Goal: Task Accomplishment & Management: Manage account settings

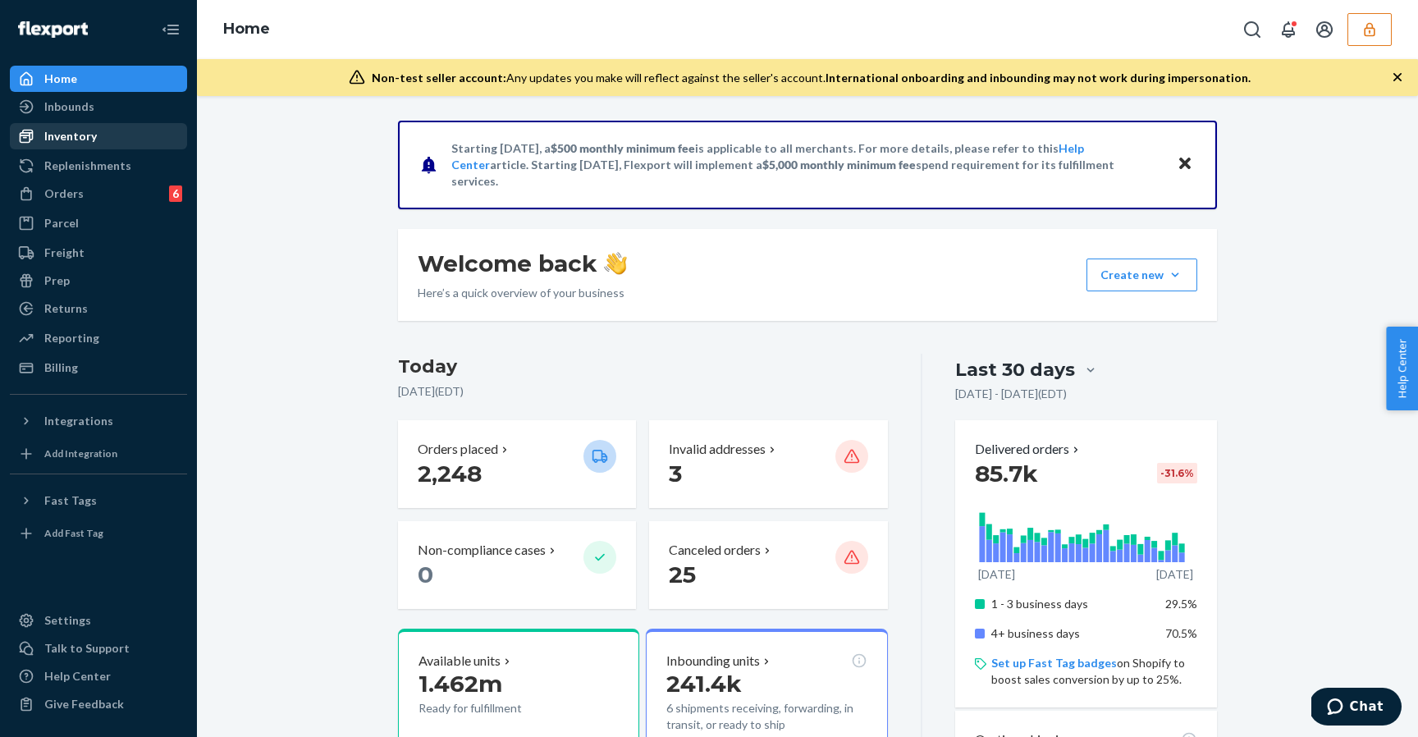
click at [131, 140] on div "Inventory" at bounding box center [98, 136] width 174 height 23
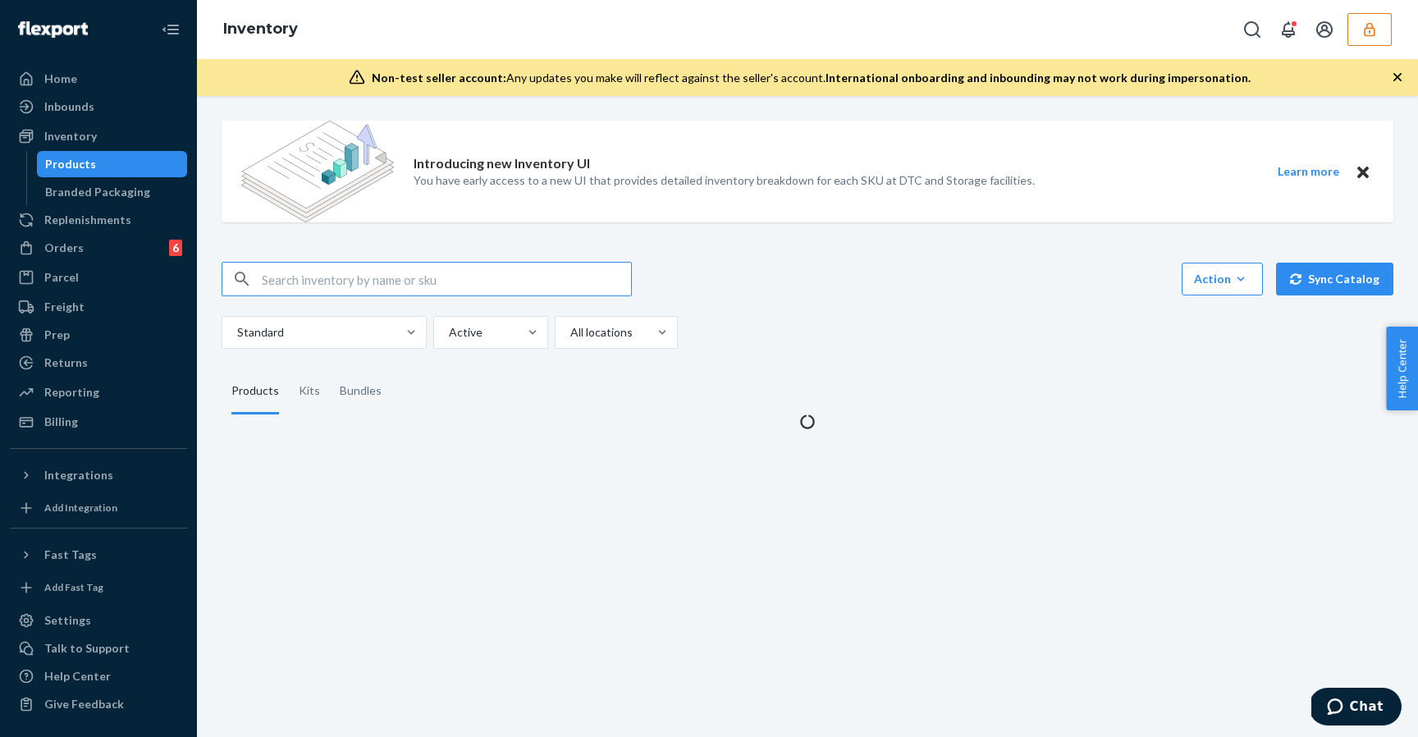
click at [1020, 292] on div "Action Create product Create kit or bundle Bulk create products Bulk update pro…" at bounding box center [808, 279] width 1172 height 34
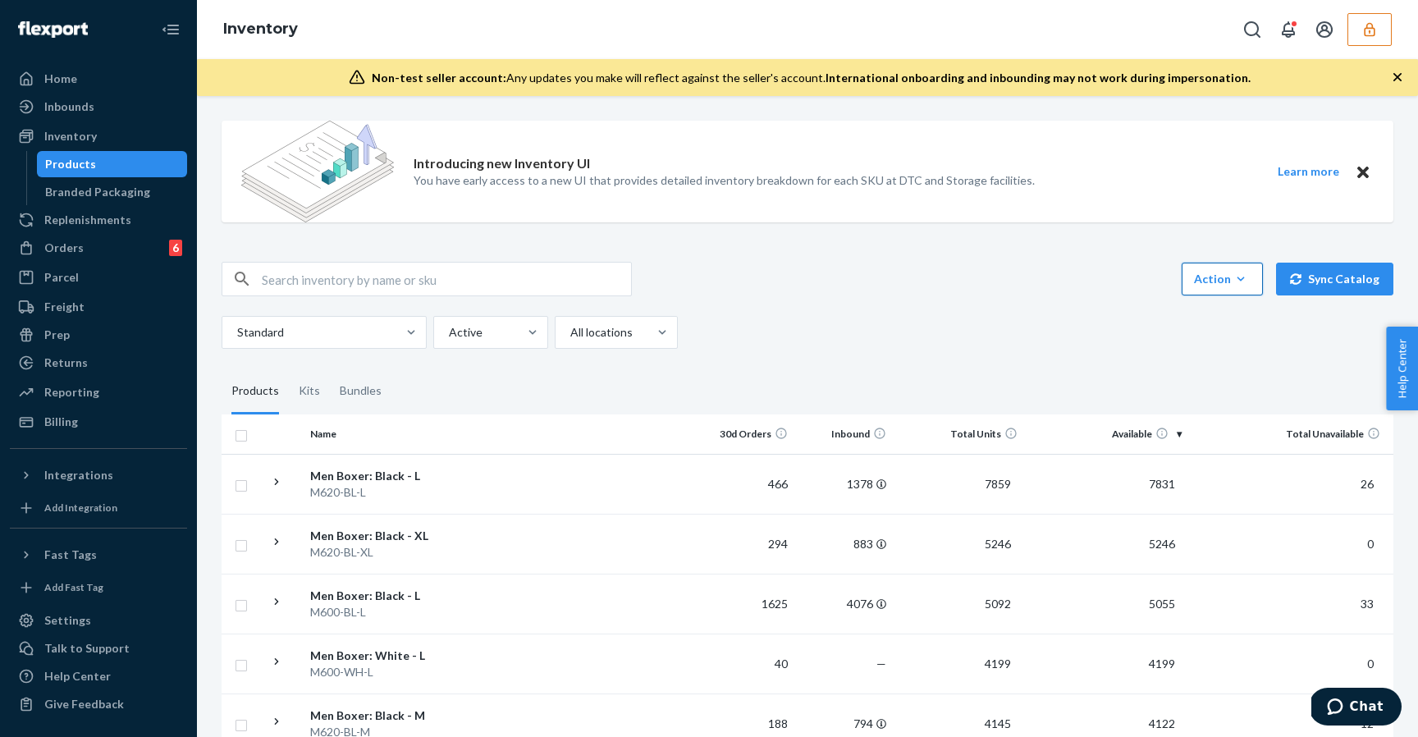
click at [1243, 272] on icon "button" at bounding box center [1241, 279] width 16 height 16
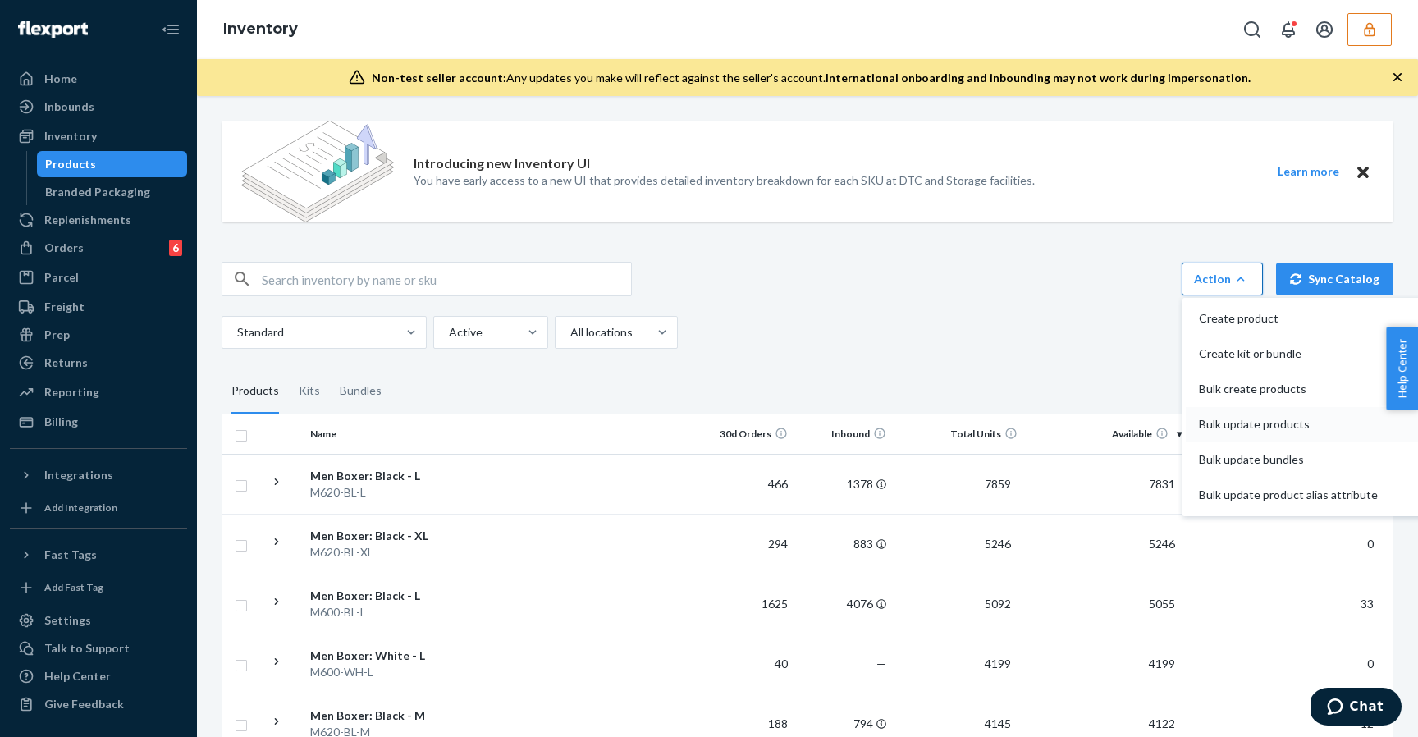
click at [1274, 423] on span "Bulk update products" at bounding box center [1288, 424] width 179 height 11
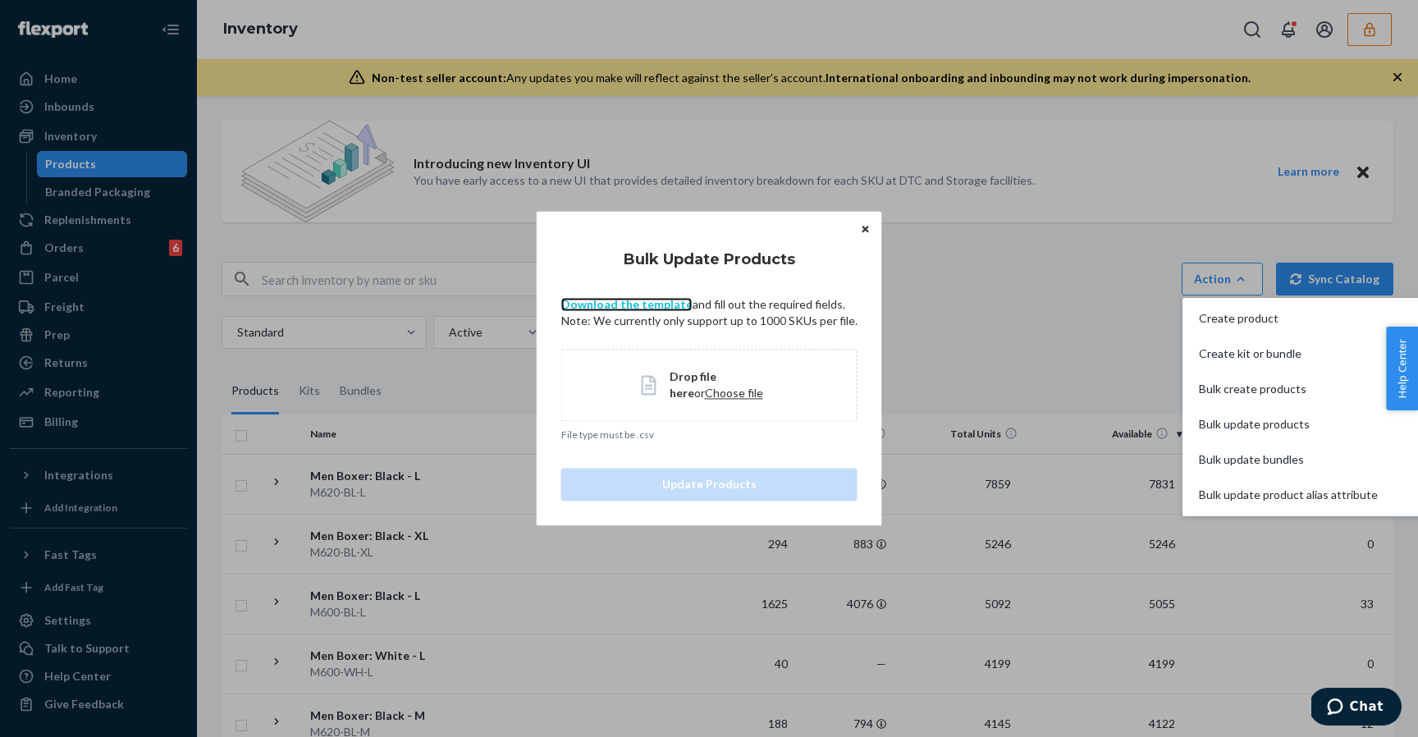
click at [664, 309] on link "Download the template" at bounding box center [626, 304] width 131 height 14
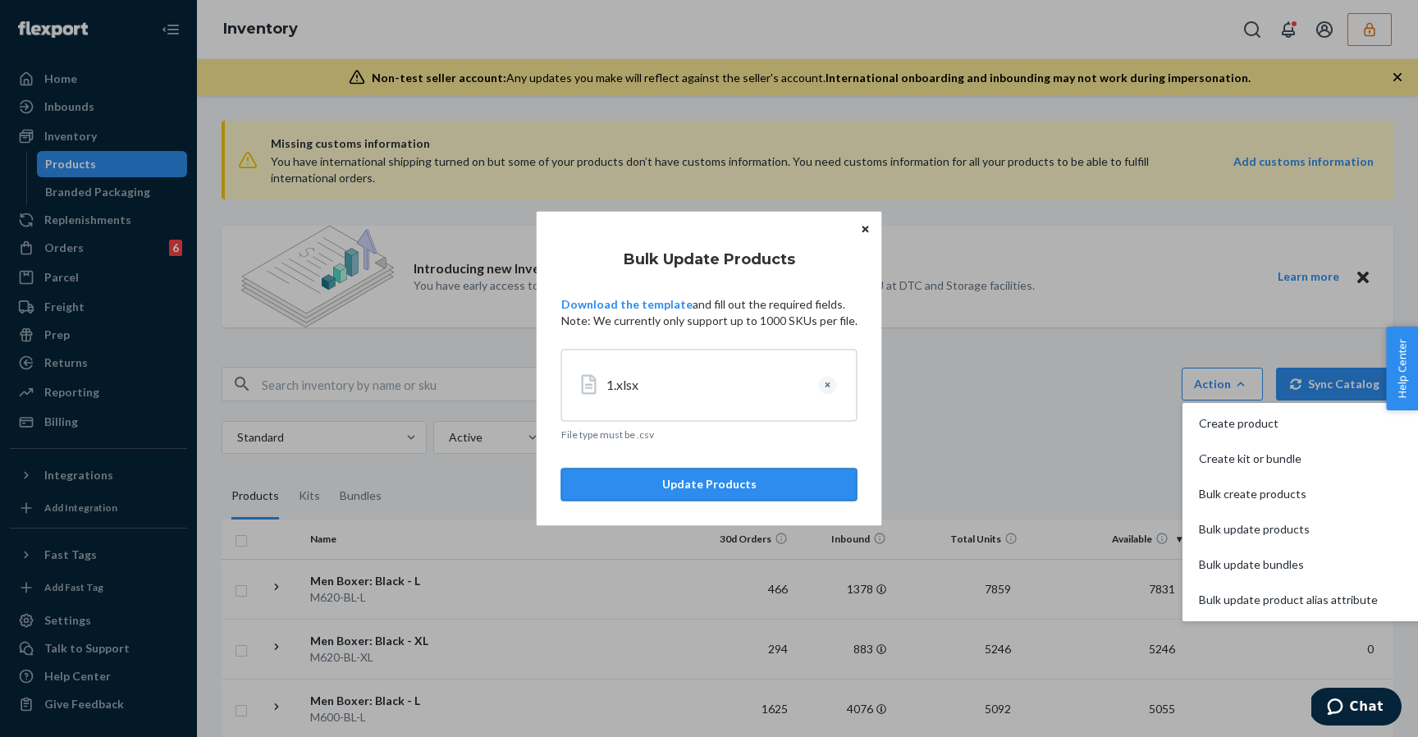
click at [675, 478] on button "Update Products" at bounding box center [709, 485] width 296 height 33
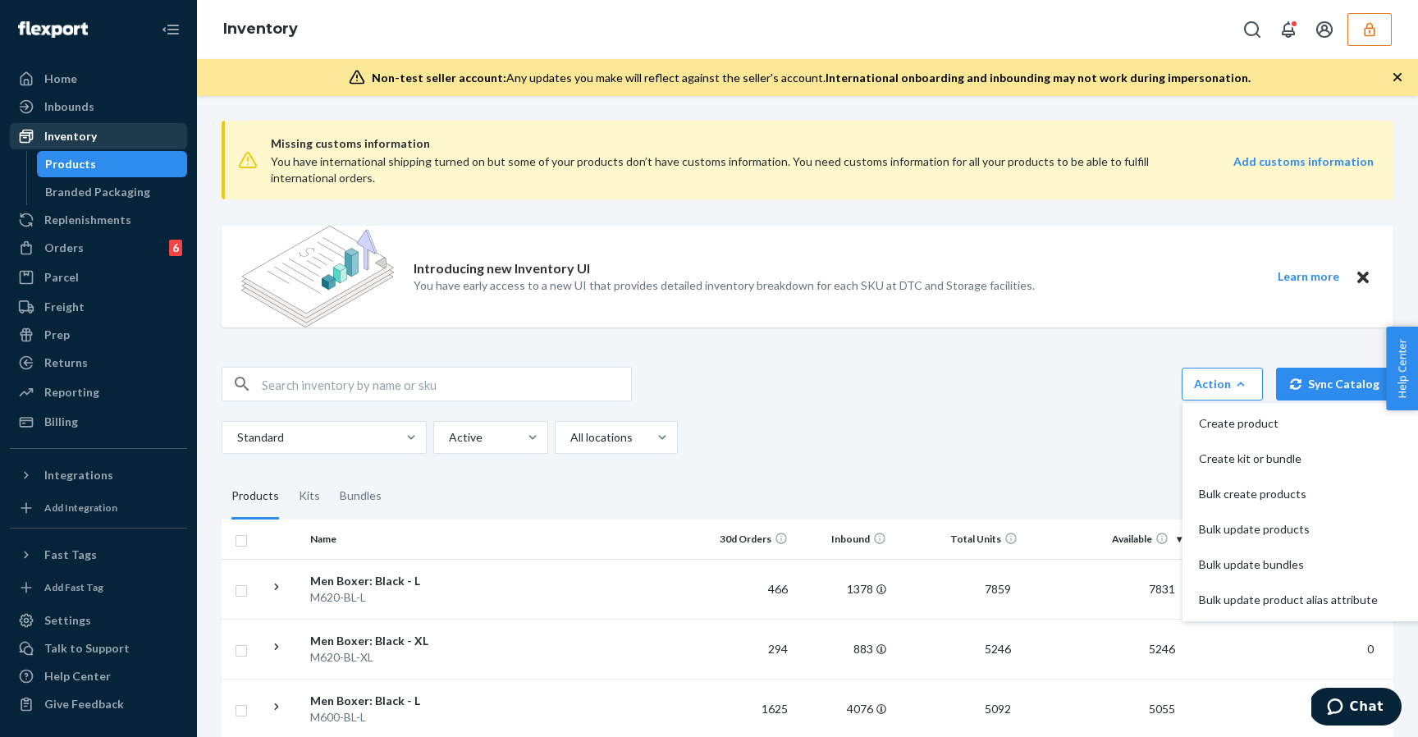
click at [153, 140] on div "Inventory" at bounding box center [98, 136] width 174 height 23
click at [392, 387] on input "text" at bounding box center [446, 384] width 369 height 33
paste input "DXXR38HATRM"
type input "DXXR38HATRM"
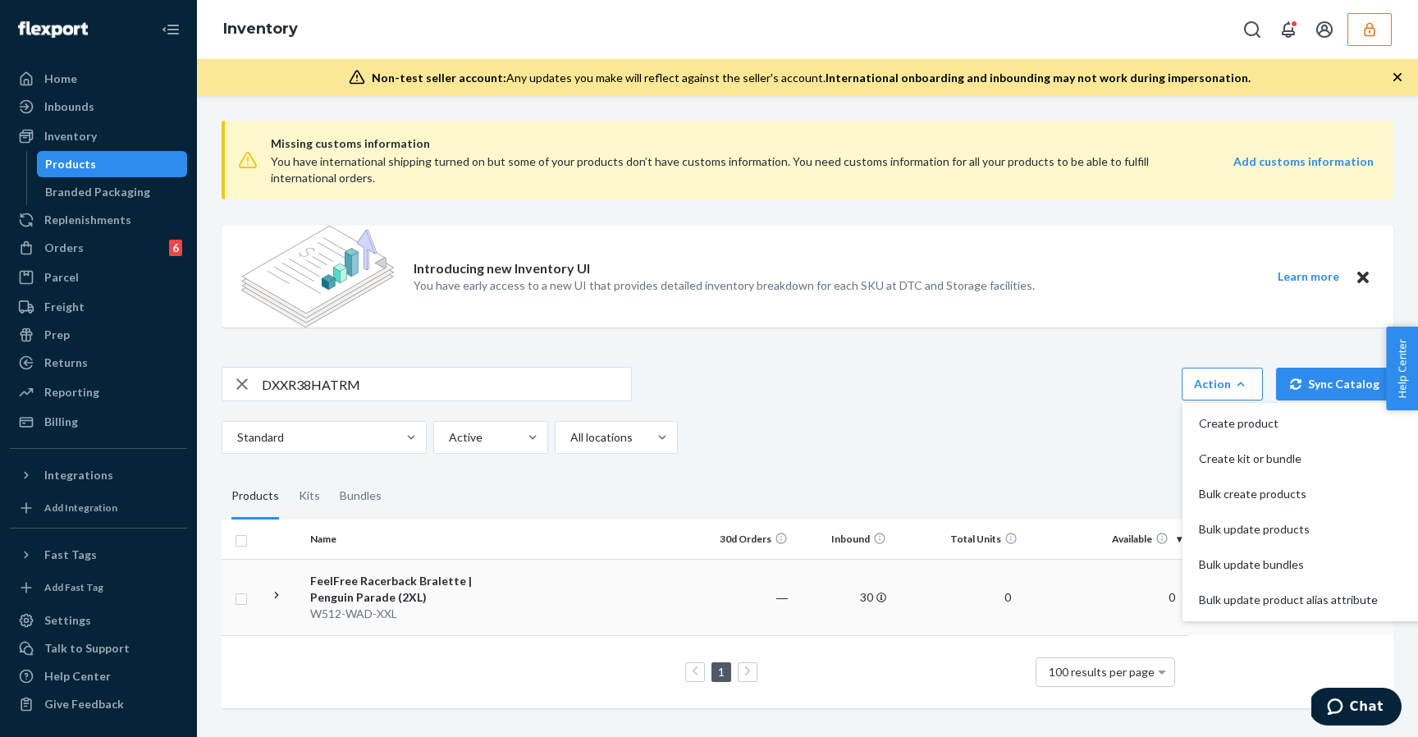
click at [603, 625] on td at bounding box center [592, 597] width 208 height 76
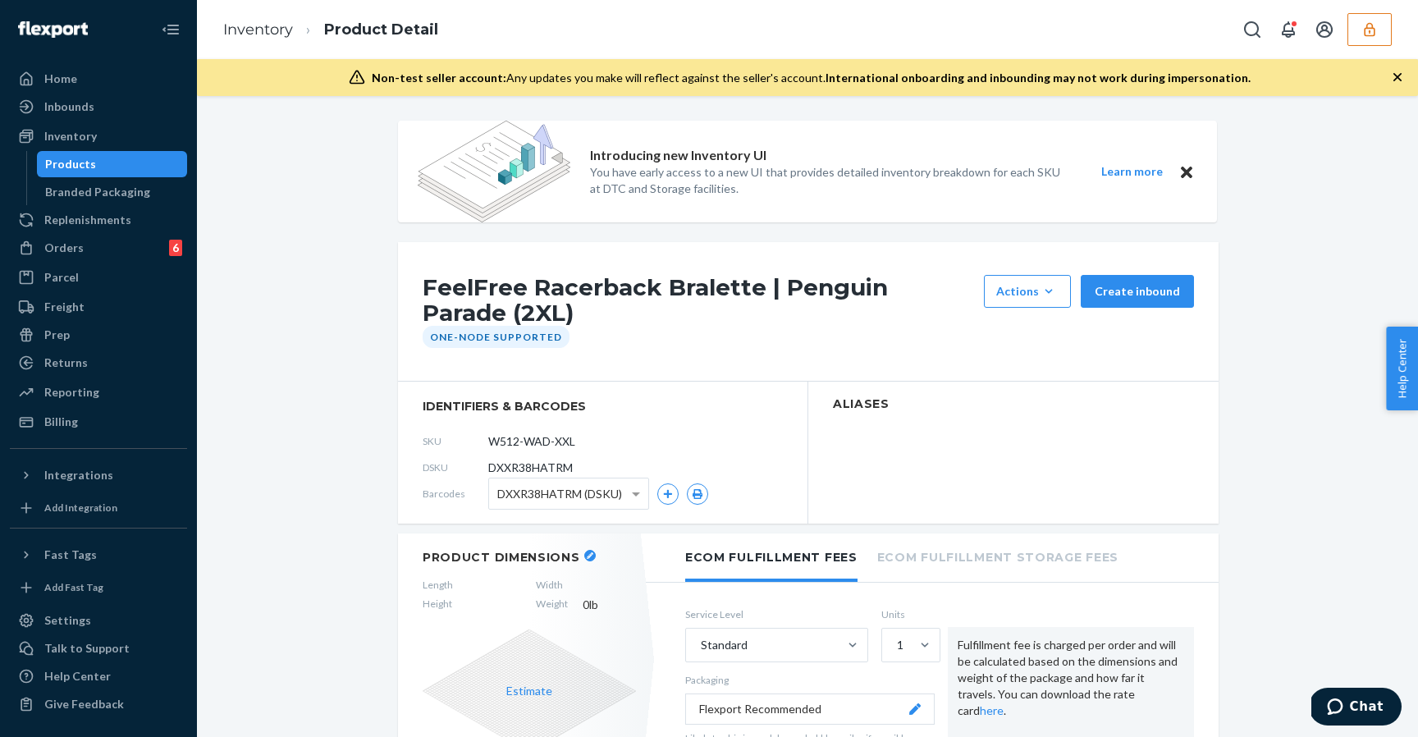
click at [578, 512] on section "identifiers & barcodes SKU W512-WAD-XXL DSKU DXXR38HATRM Barcodes DXXR38HATRM (…" at bounding box center [603, 453] width 410 height 142
click at [597, 497] on span "DXXR38HATRM (DSKU)" at bounding box center [559, 494] width 125 height 28
click at [652, 440] on div "SKU W512-WAD-XXL" at bounding box center [603, 441] width 360 height 26
click at [96, 141] on div "Inventory" at bounding box center [98, 136] width 174 height 23
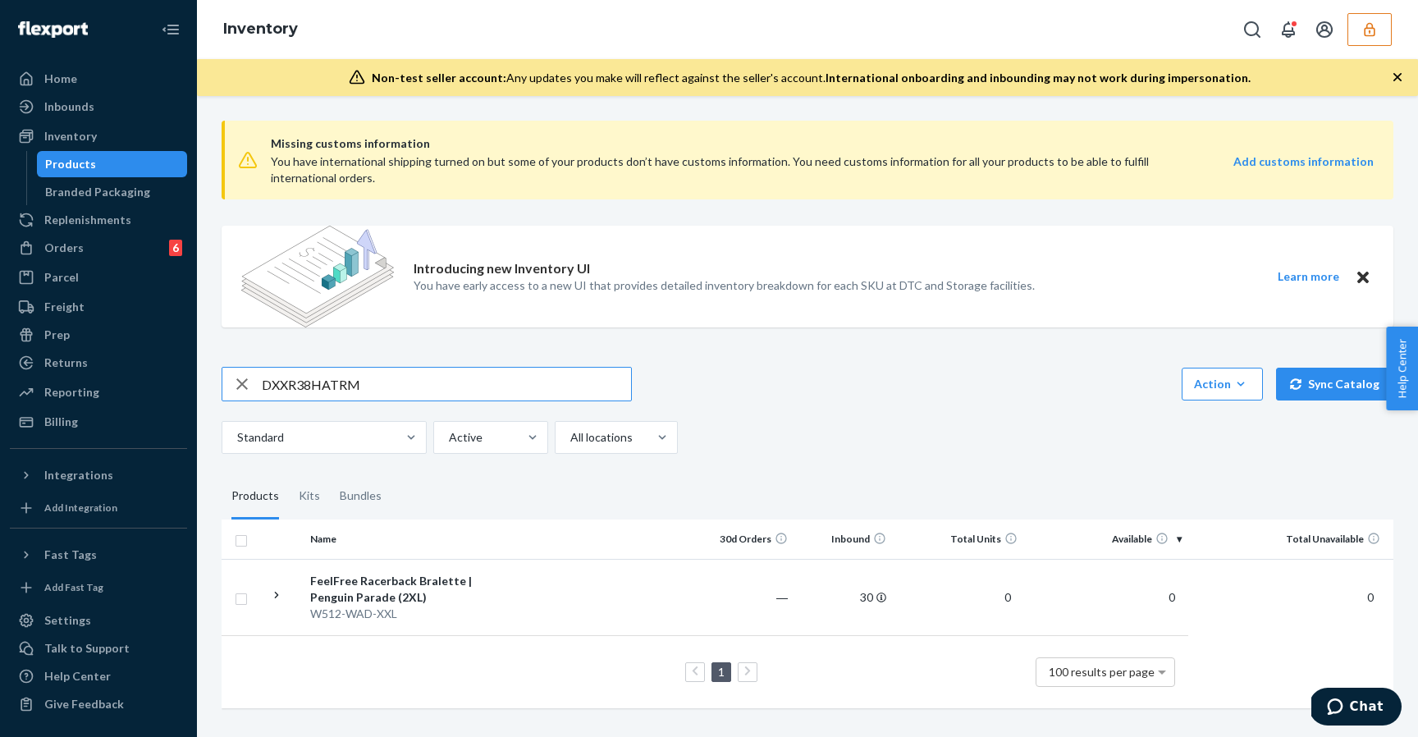
click at [344, 391] on input "DXXR38HATRM" at bounding box center [446, 384] width 369 height 33
type input "DJF8CPGK9QH"
click at [597, 646] on div "1 100 results per page" at bounding box center [705, 672] width 940 height 53
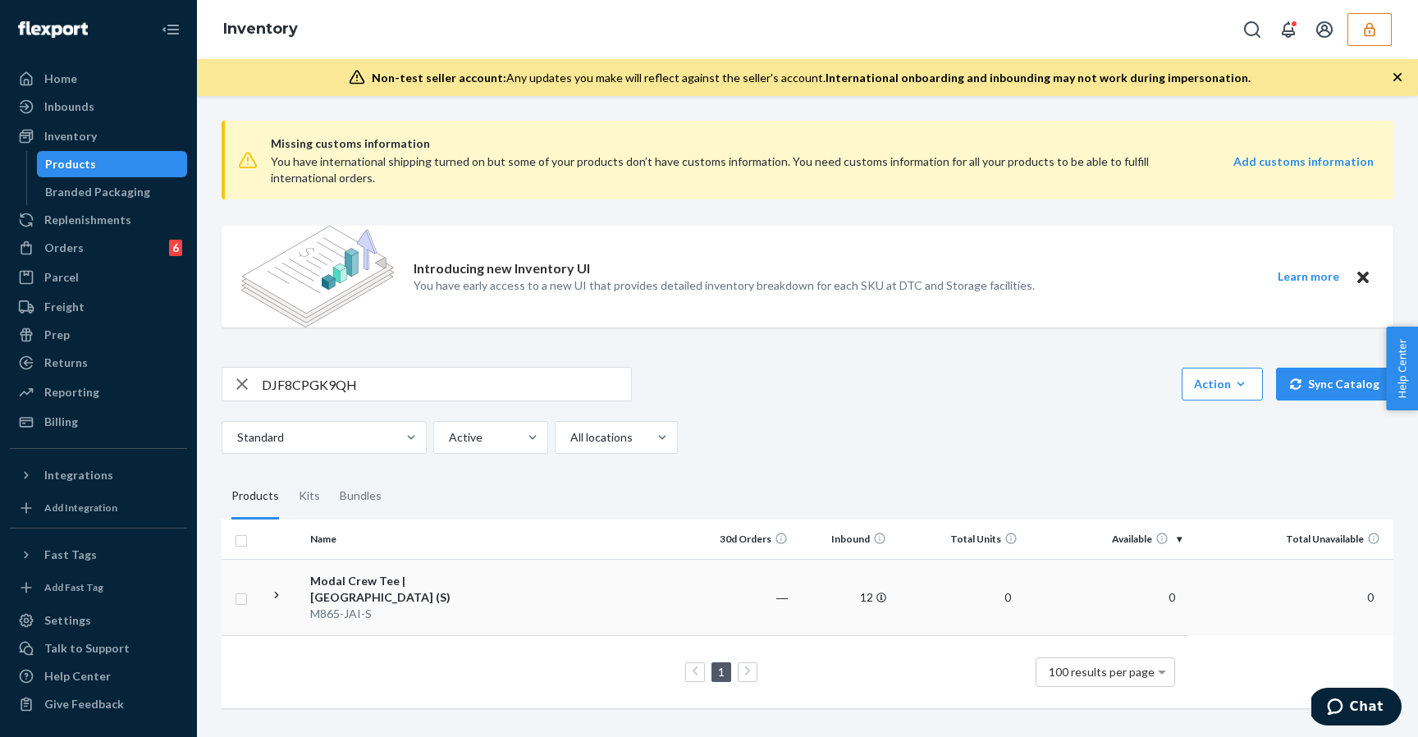
click at [616, 613] on td at bounding box center [592, 597] width 208 height 76
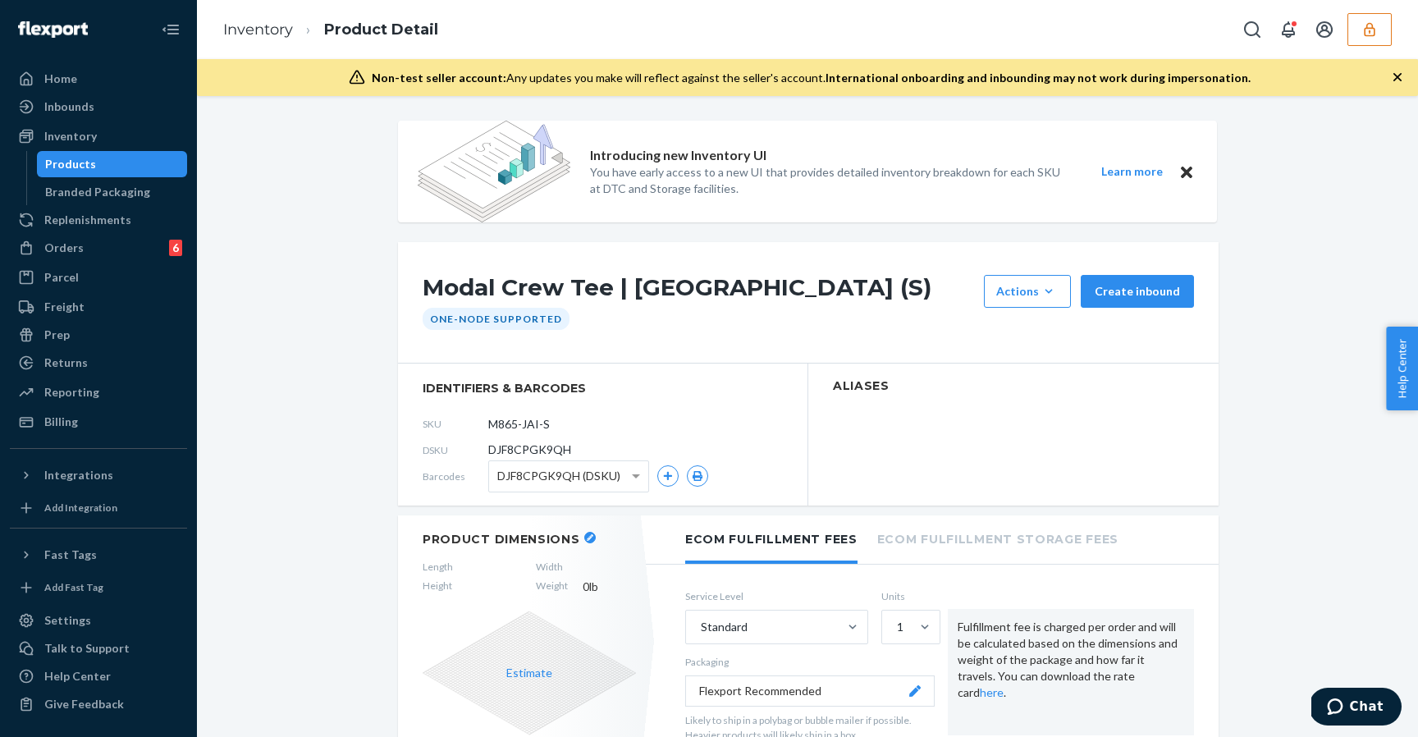
click at [573, 477] on span "DJF8CPGK9QH (DSKU)" at bounding box center [558, 476] width 123 height 28
click at [708, 423] on div "SKU M865-JAI-S" at bounding box center [603, 423] width 360 height 26
click at [140, 133] on div "Inventory" at bounding box center [98, 136] width 174 height 23
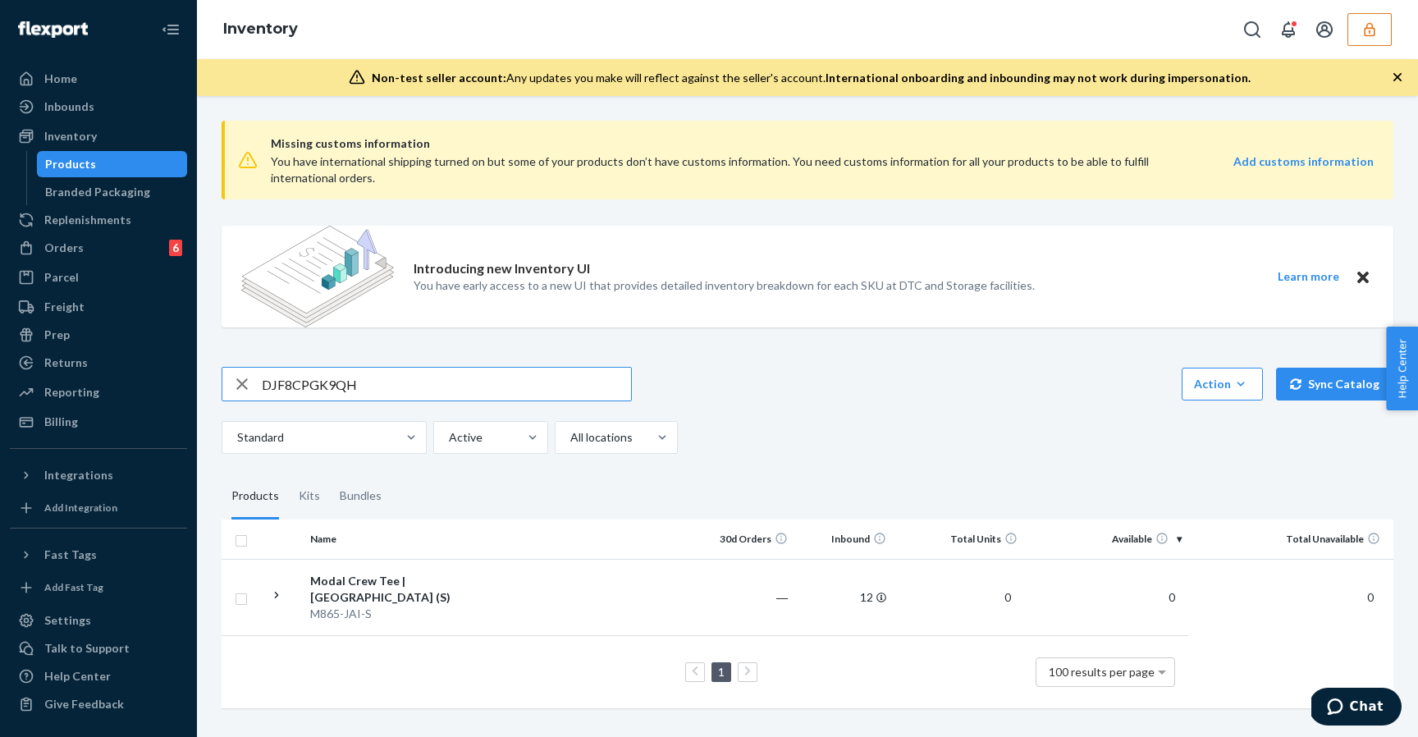
click at [330, 386] on input "DJF8CPGK9QH" at bounding box center [446, 384] width 369 height 33
type input "DVXRPCCGNYP"
click at [593, 597] on td at bounding box center [592, 597] width 208 height 76
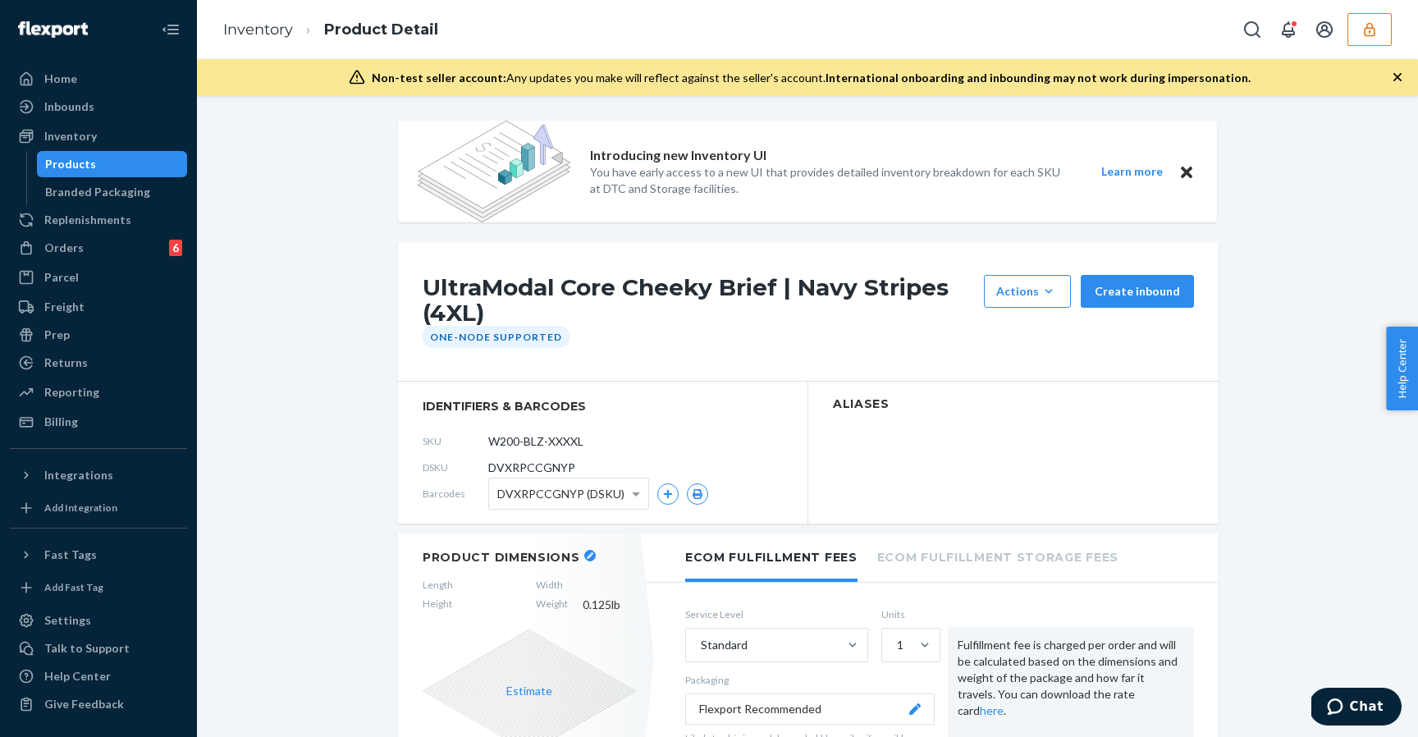
click at [544, 494] on span "DVXRPCCGNYP (DSKU)" at bounding box center [560, 494] width 127 height 28
click at [155, 167] on div "Products" at bounding box center [113, 164] width 148 height 23
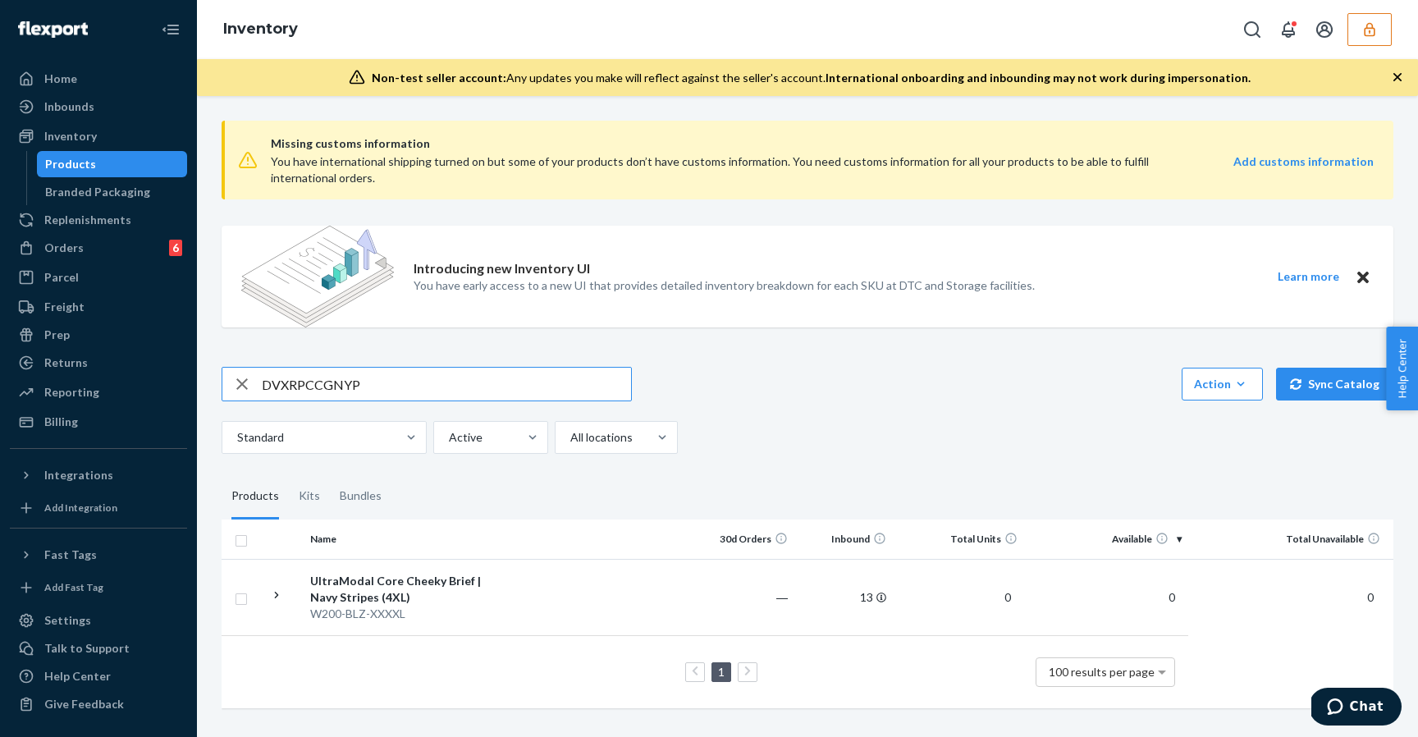
click at [328, 373] on input "DVXRPCCGNYP" at bounding box center [446, 384] width 369 height 33
type input "DHJNNG3YQCZ"
click at [620, 602] on td at bounding box center [592, 597] width 208 height 76
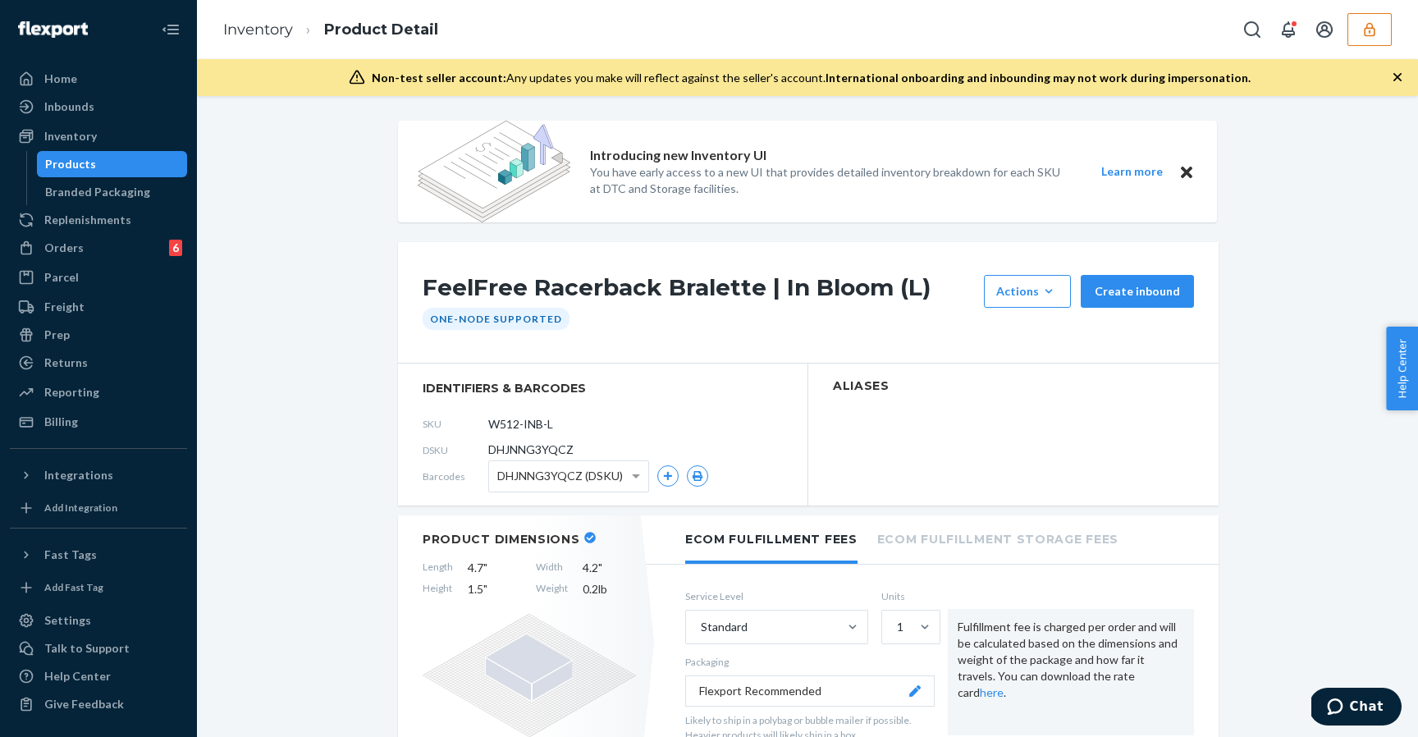
click at [596, 488] on span "DHJNNG3YQCZ (DSKU)" at bounding box center [560, 476] width 126 height 28
click at [777, 414] on div "SKU W512-INB-L" at bounding box center [603, 423] width 360 height 26
click at [104, 140] on div "Inventory" at bounding box center [98, 136] width 174 height 23
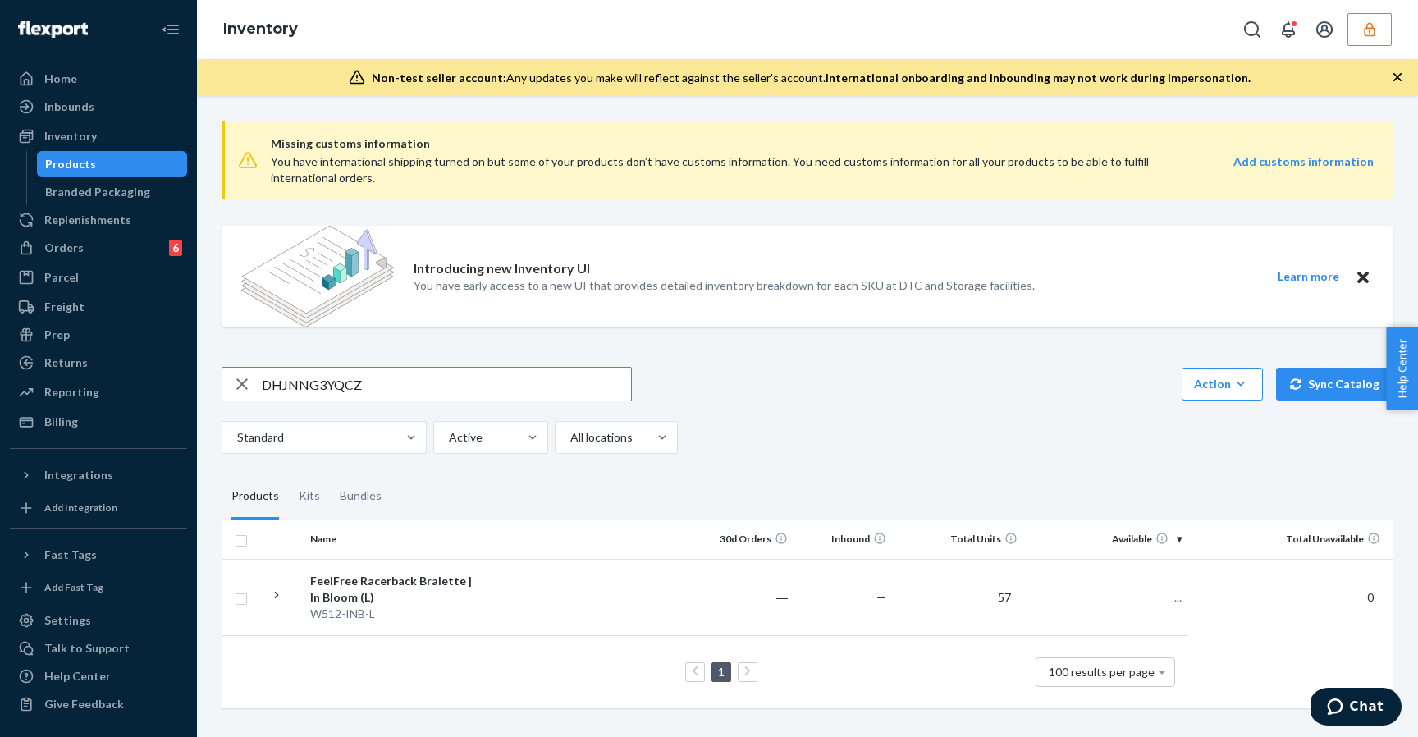
click at [323, 382] on input "DHJNNG3YQCZ" at bounding box center [446, 384] width 369 height 33
type input "W505-FDF-XL"
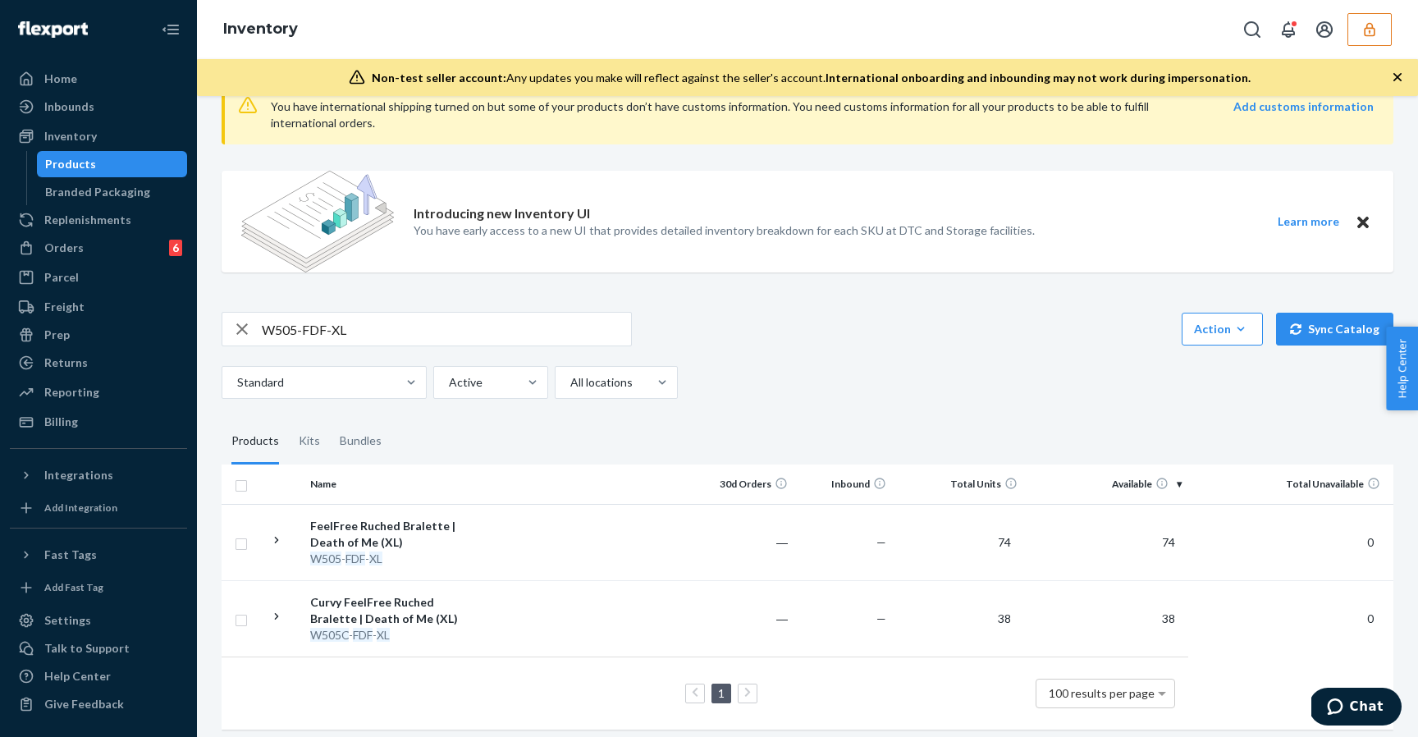
scroll to position [58, 0]
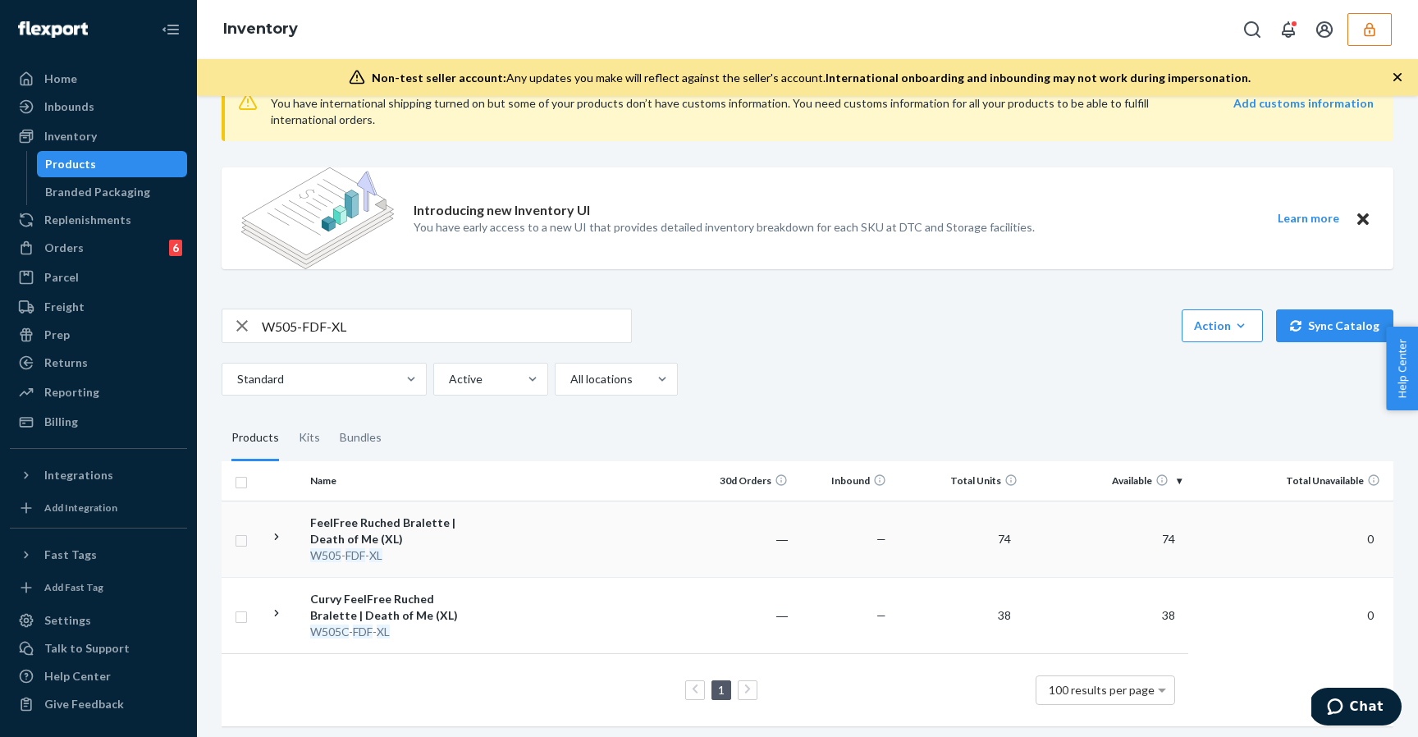
click at [598, 529] on td at bounding box center [592, 539] width 208 height 76
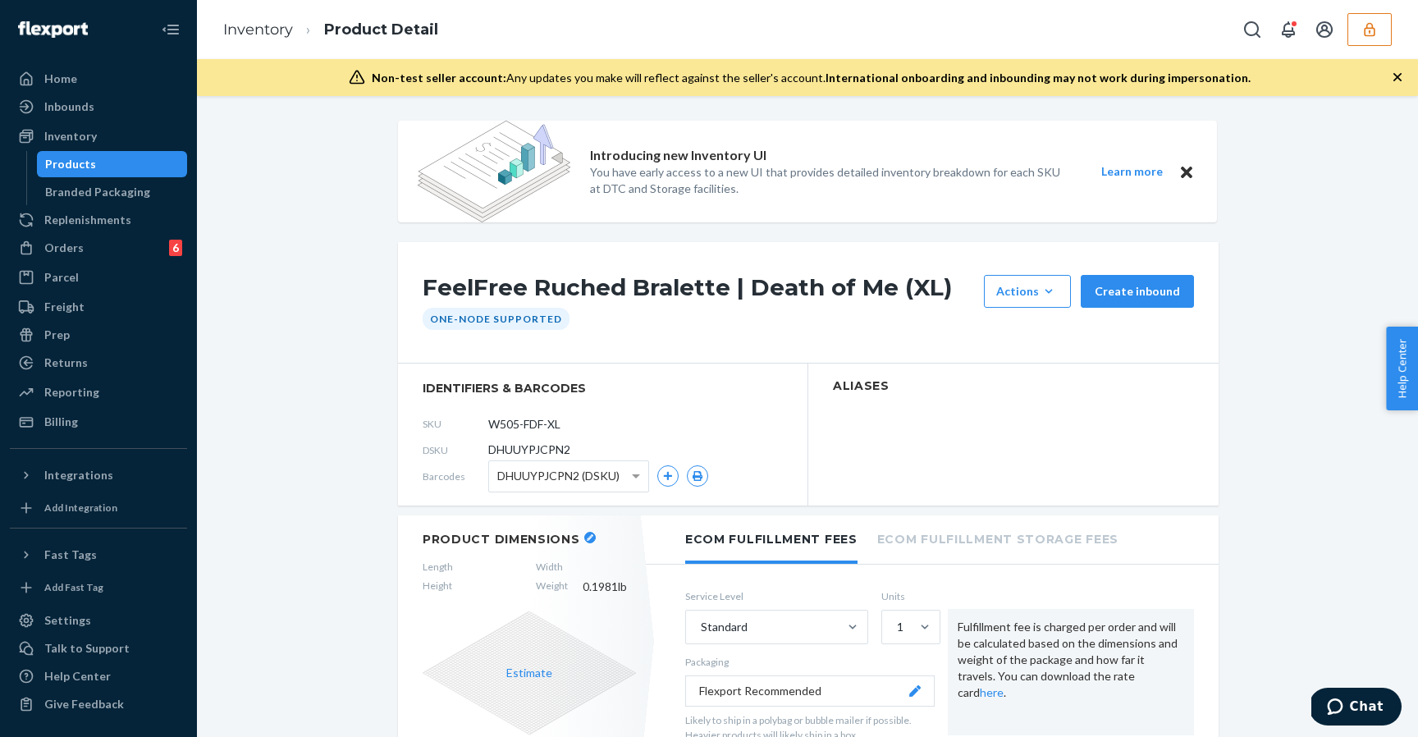
click at [584, 533] on button "button" at bounding box center [589, 537] width 11 height 11
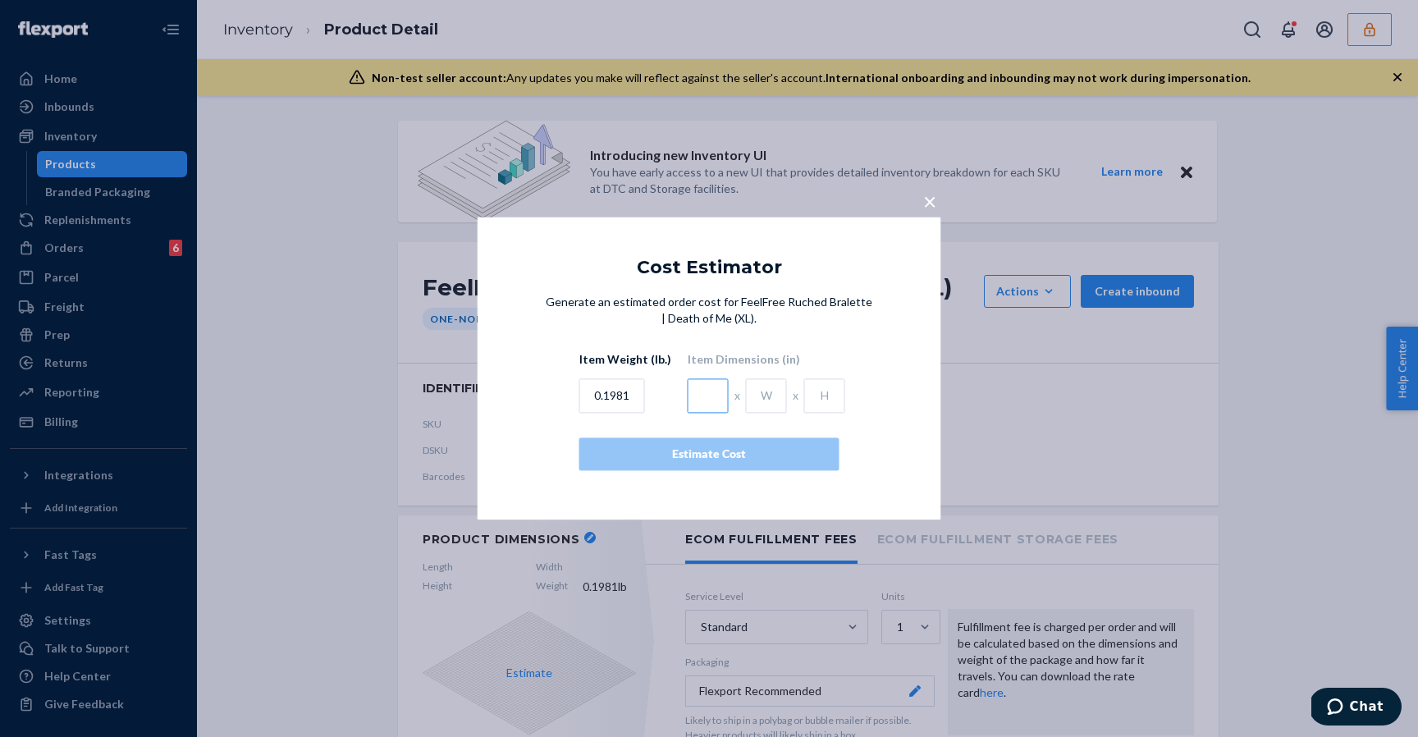
click at [705, 402] on input "text" at bounding box center [708, 396] width 41 height 34
type input "6.8"
click at [756, 388] on input "text" at bounding box center [766, 396] width 41 height 34
type input "4.6"
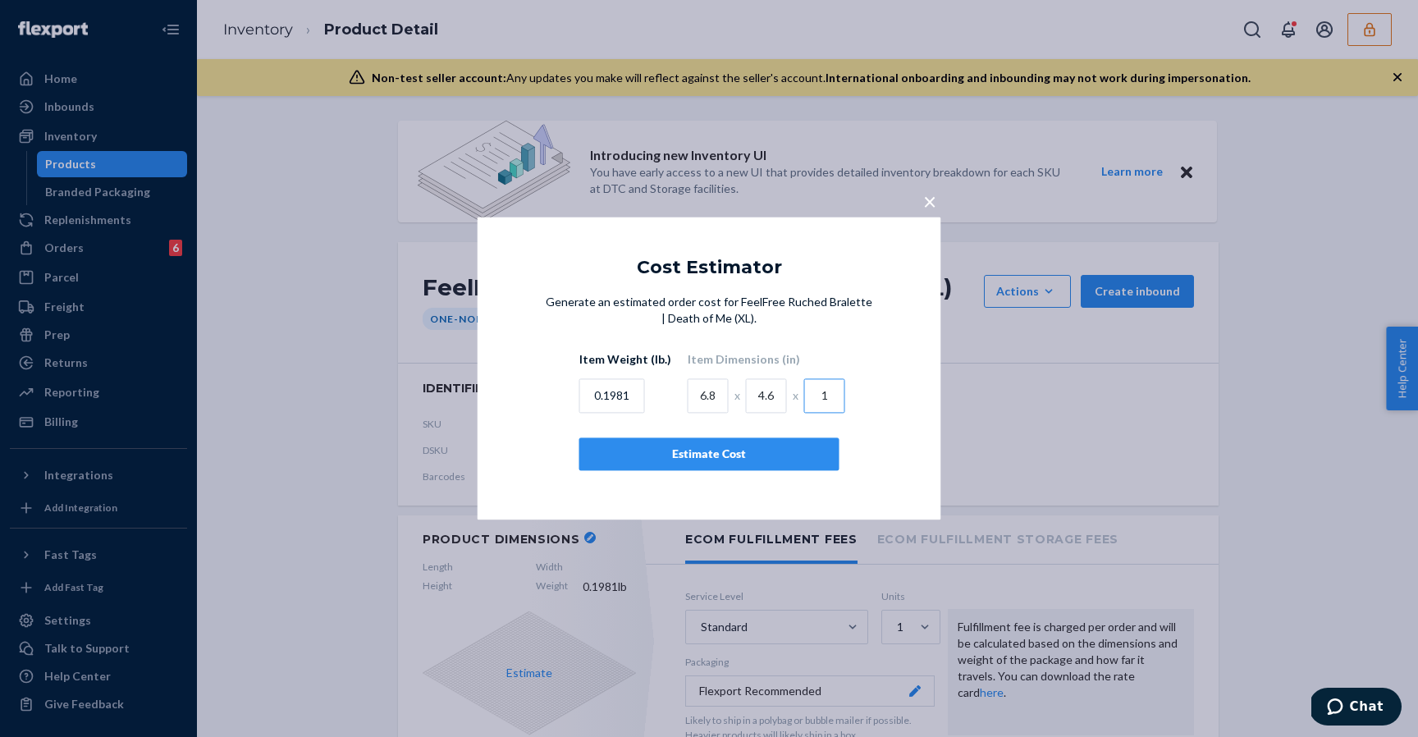
type input "1"
click at [615, 391] on input "0.1981" at bounding box center [612, 396] width 66 height 34
type input "0.3"
click at [713, 455] on div "Estimate Cost" at bounding box center [709, 454] width 232 height 16
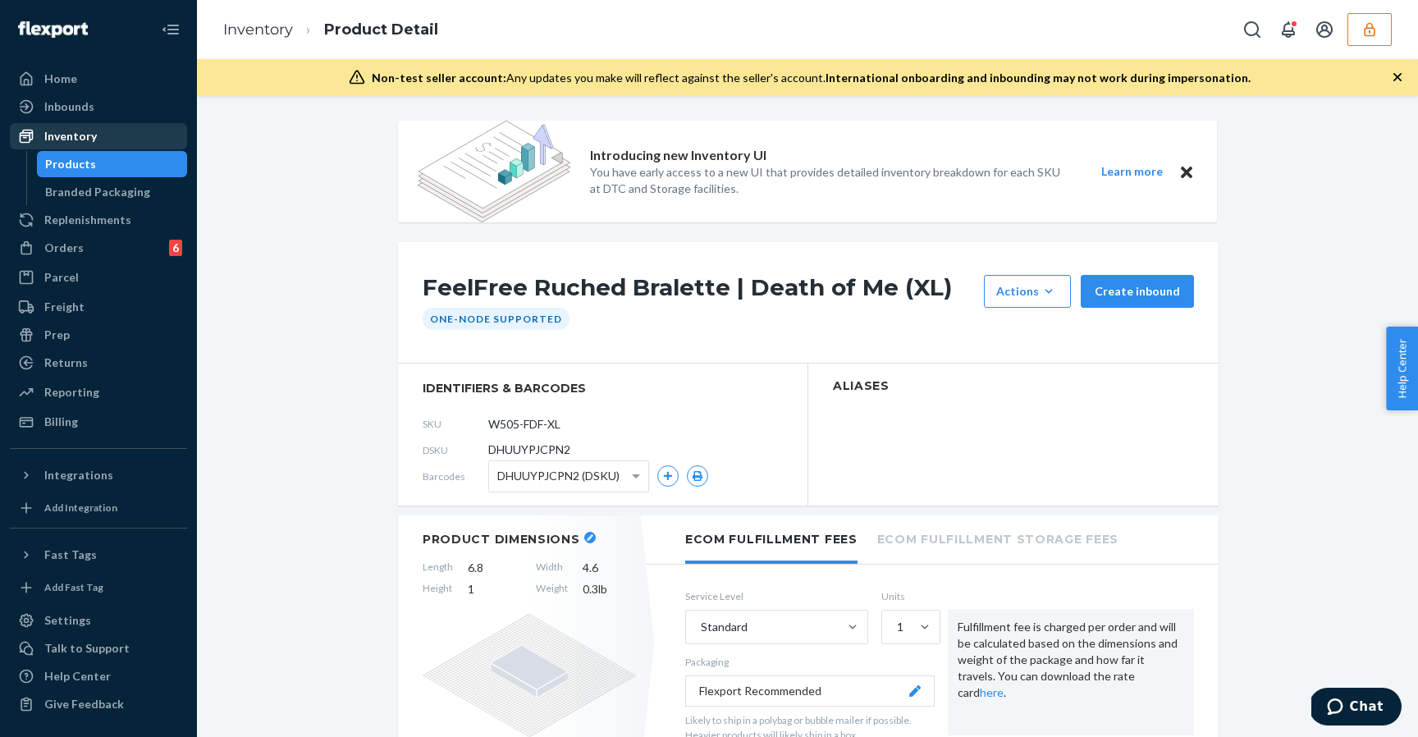
click at [140, 138] on div "Inventory" at bounding box center [98, 136] width 174 height 23
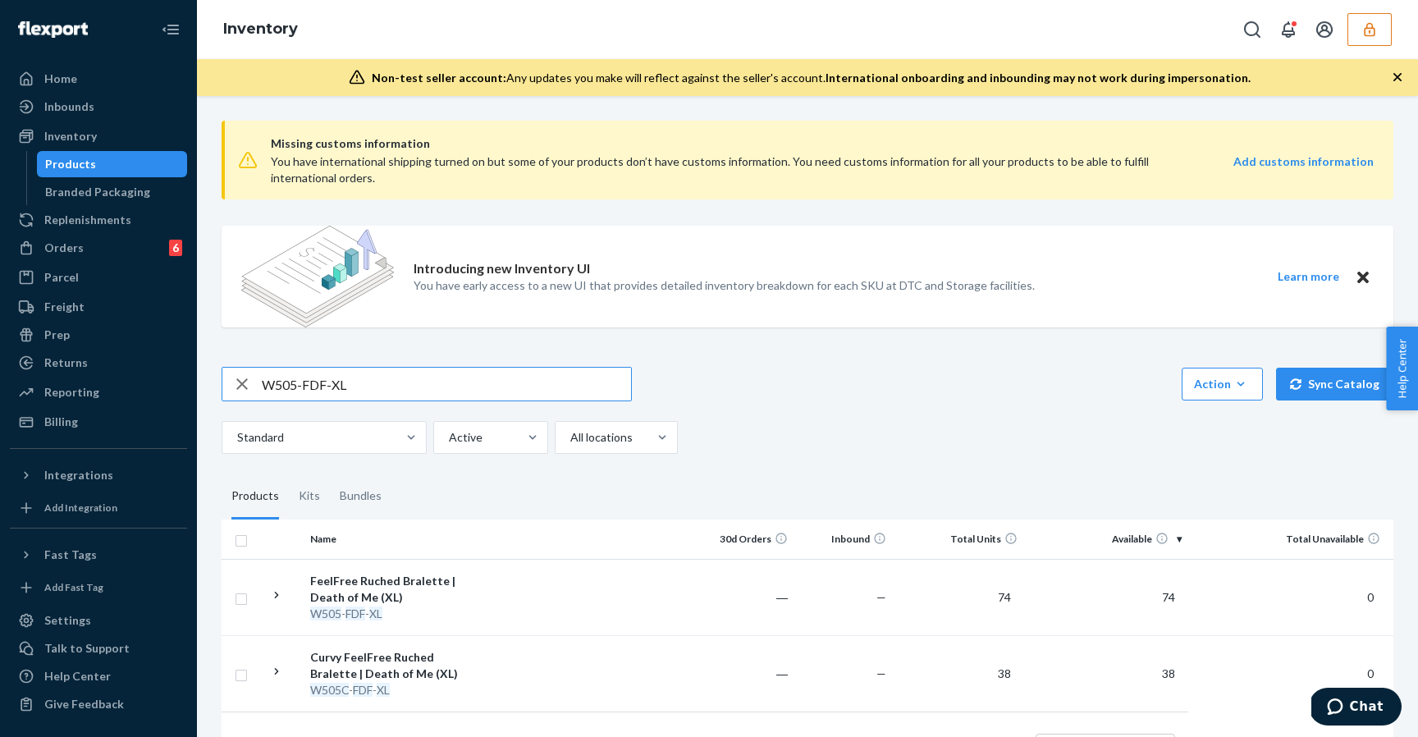
click at [321, 368] on input "W505-FDF-XL" at bounding box center [446, 384] width 369 height 33
click at [321, 370] on input "W505-FDF-XL" at bounding box center [446, 384] width 369 height 33
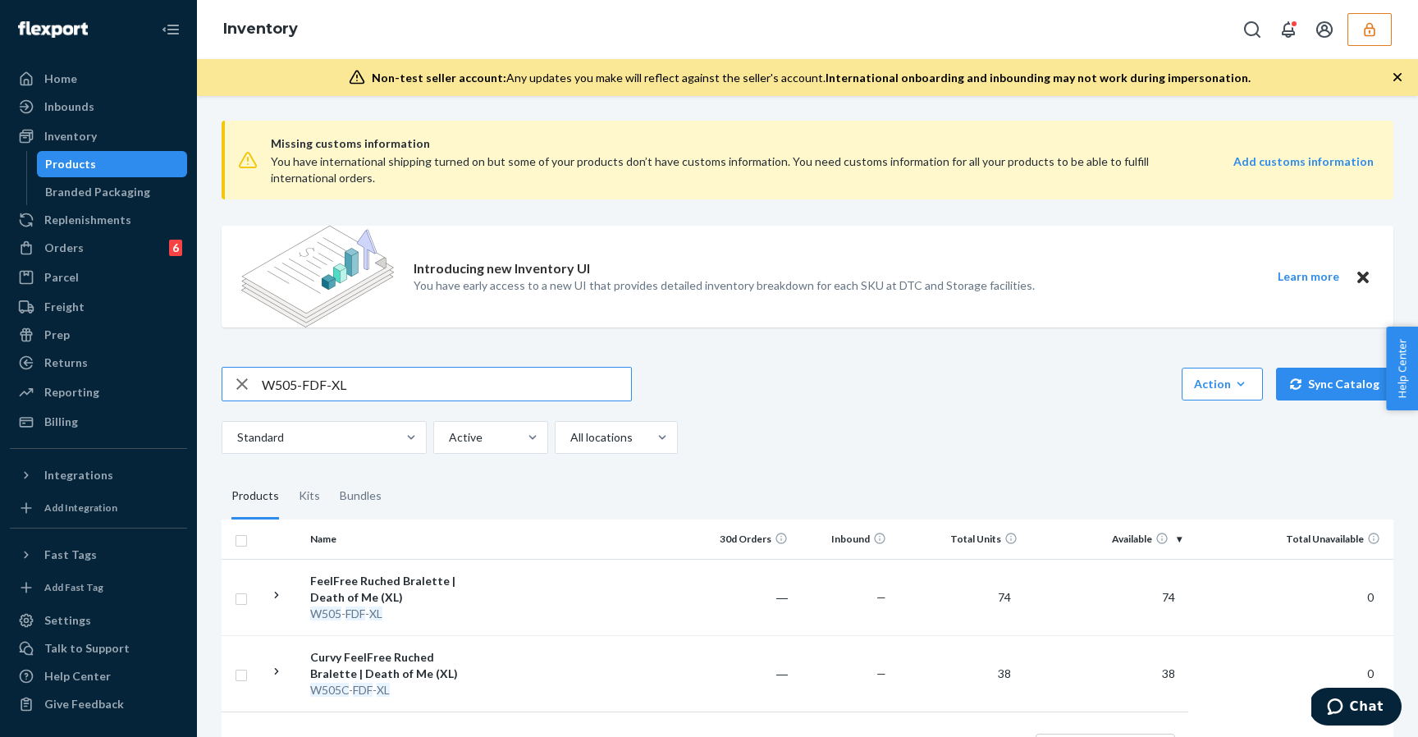
click at [321, 370] on input "W505-FDF-XL" at bounding box center [446, 384] width 369 height 33
type input "DQGA47FQZRJ"
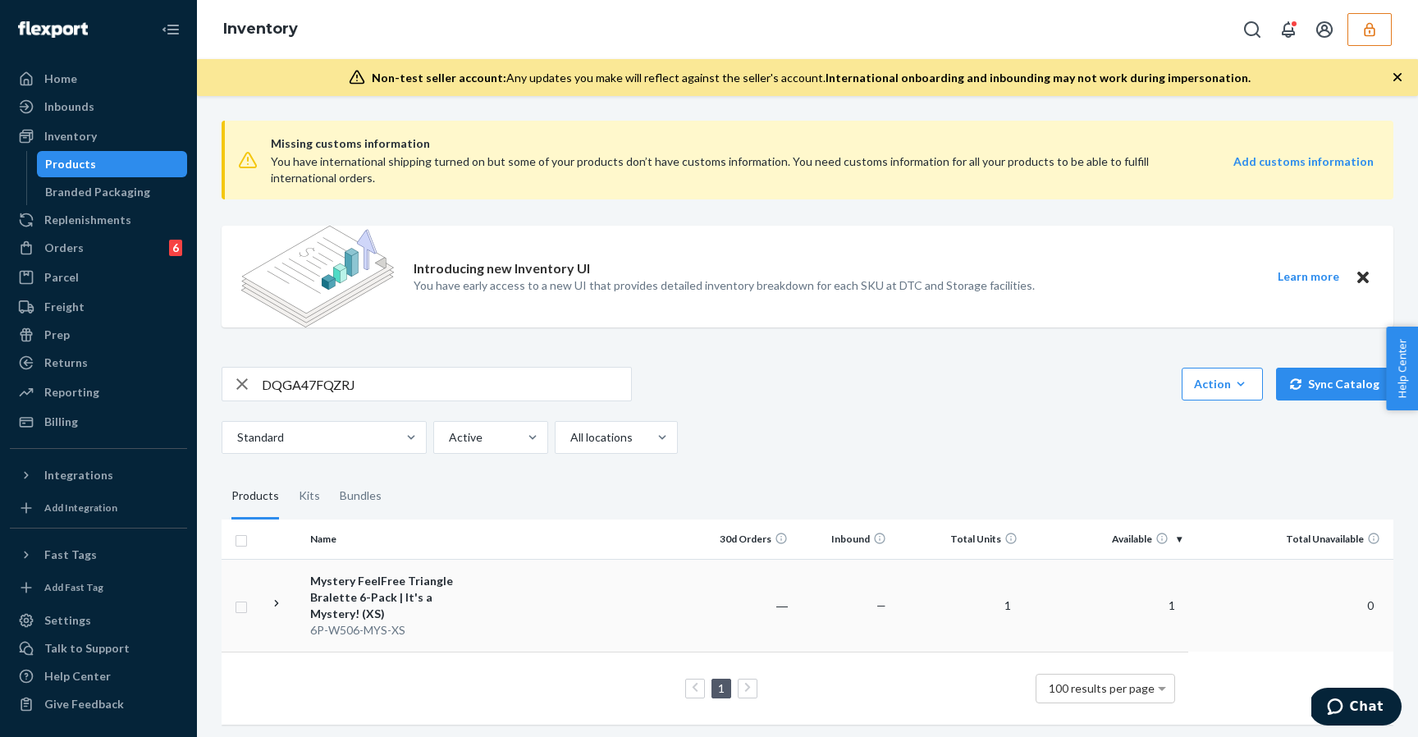
click at [551, 618] on td at bounding box center [592, 605] width 208 height 93
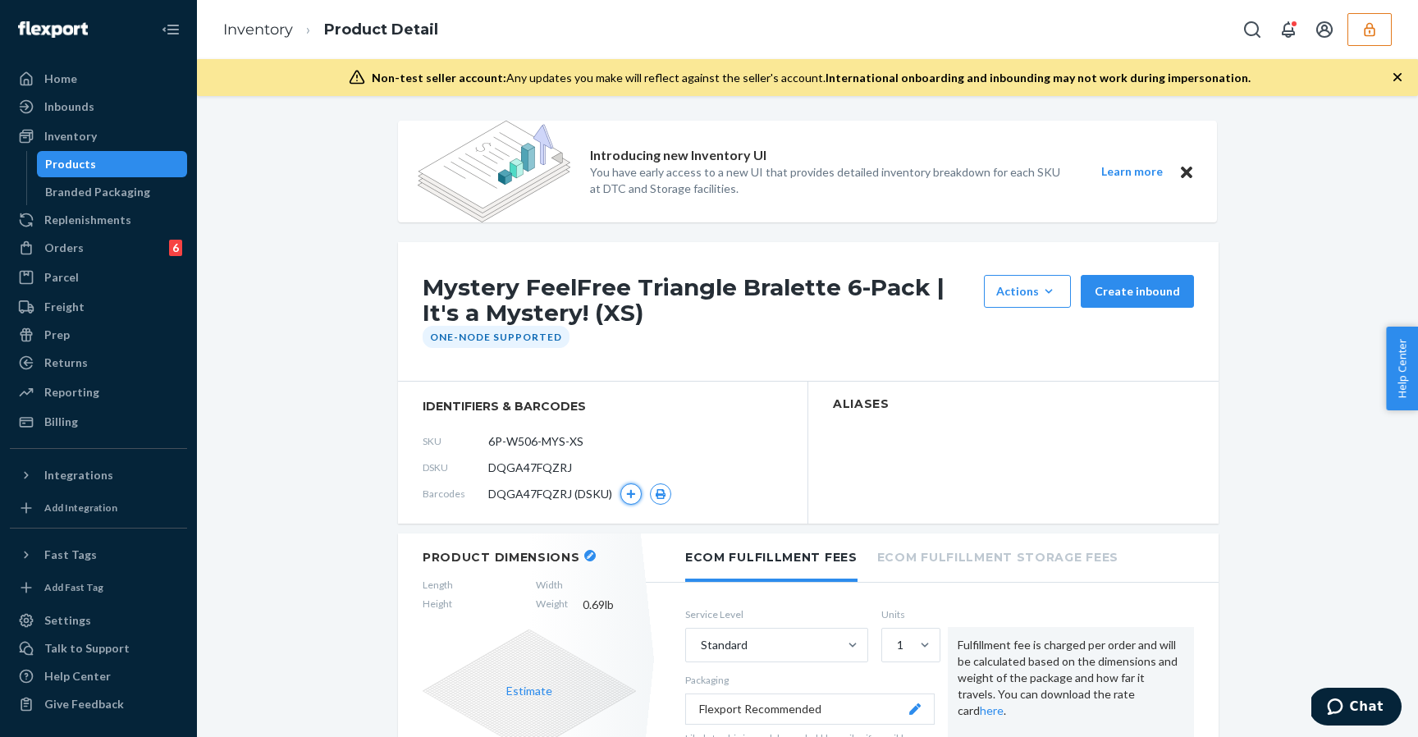
click at [630, 497] on icon "button" at bounding box center [631, 494] width 10 height 10
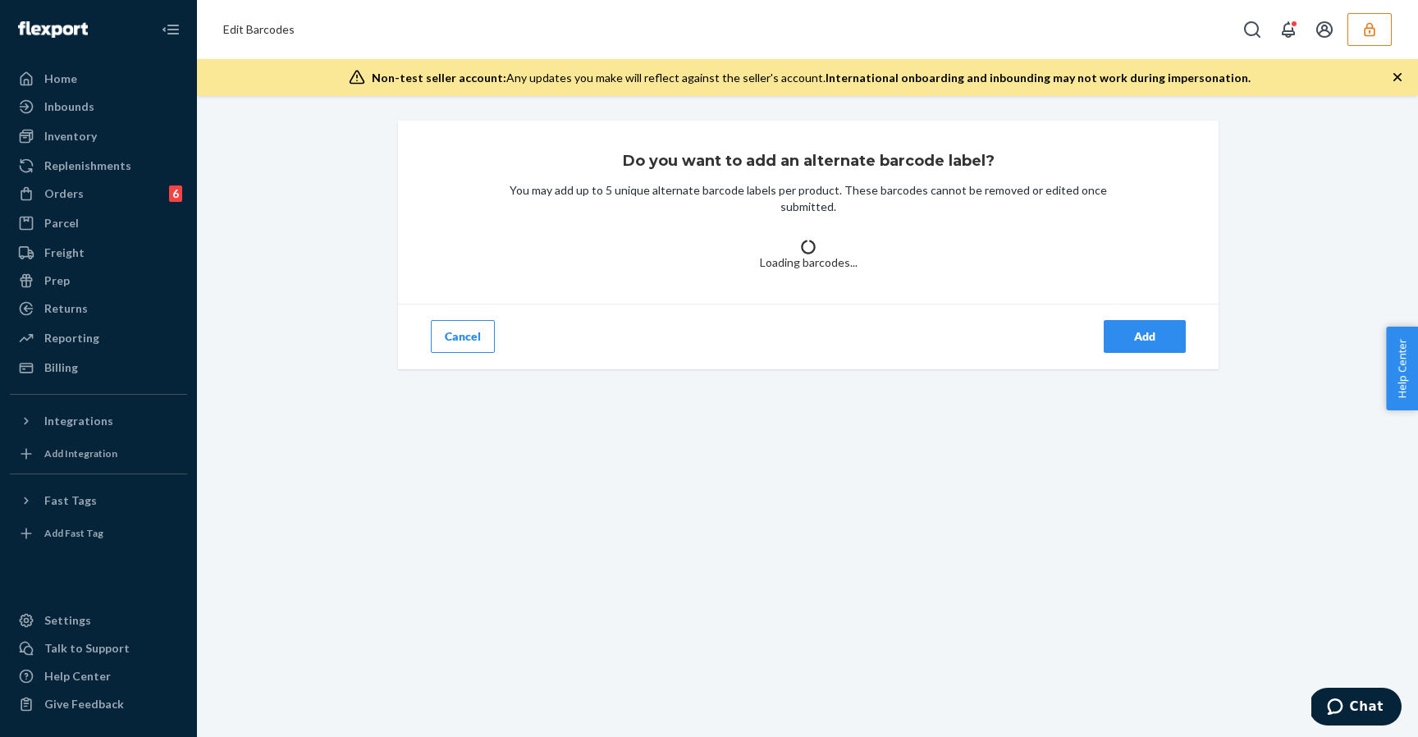
click at [483, 336] on button "Cancel" at bounding box center [463, 336] width 64 height 33
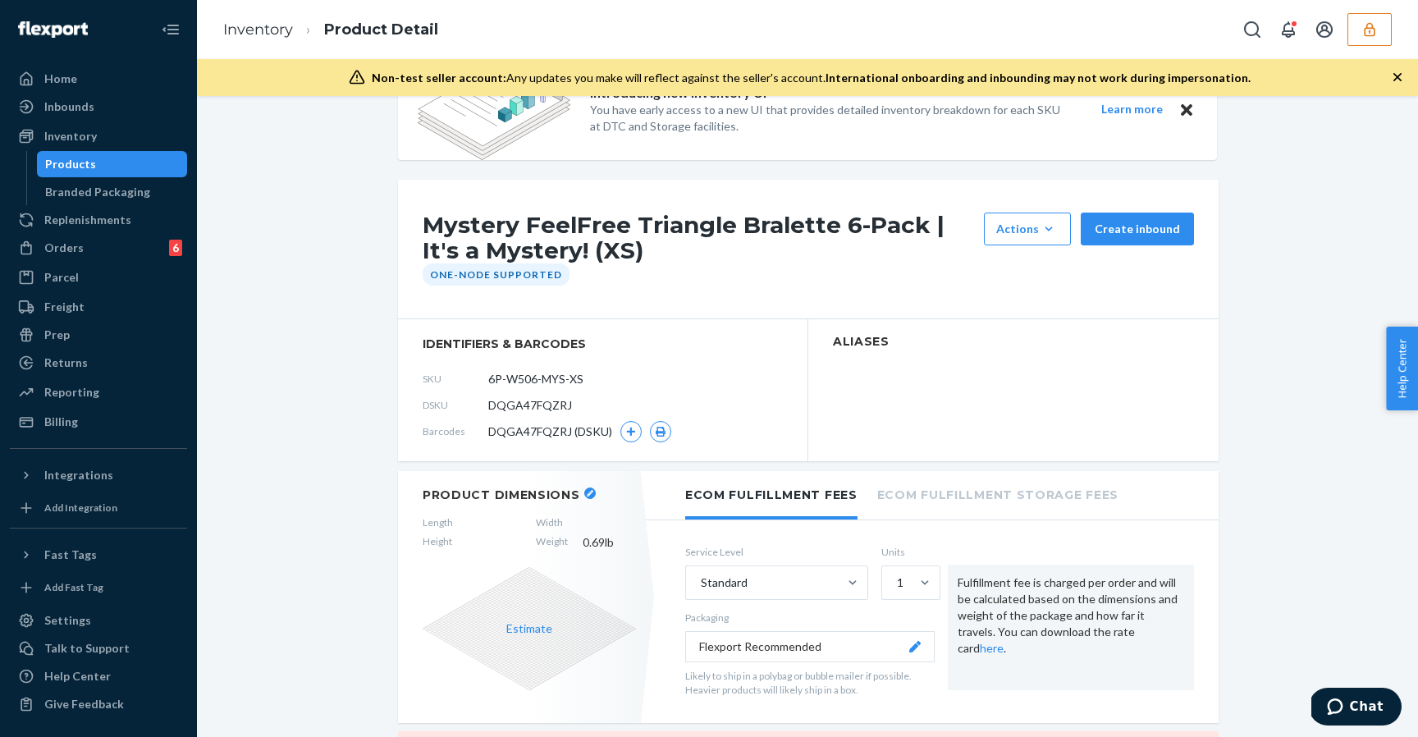
scroll to position [94, 0]
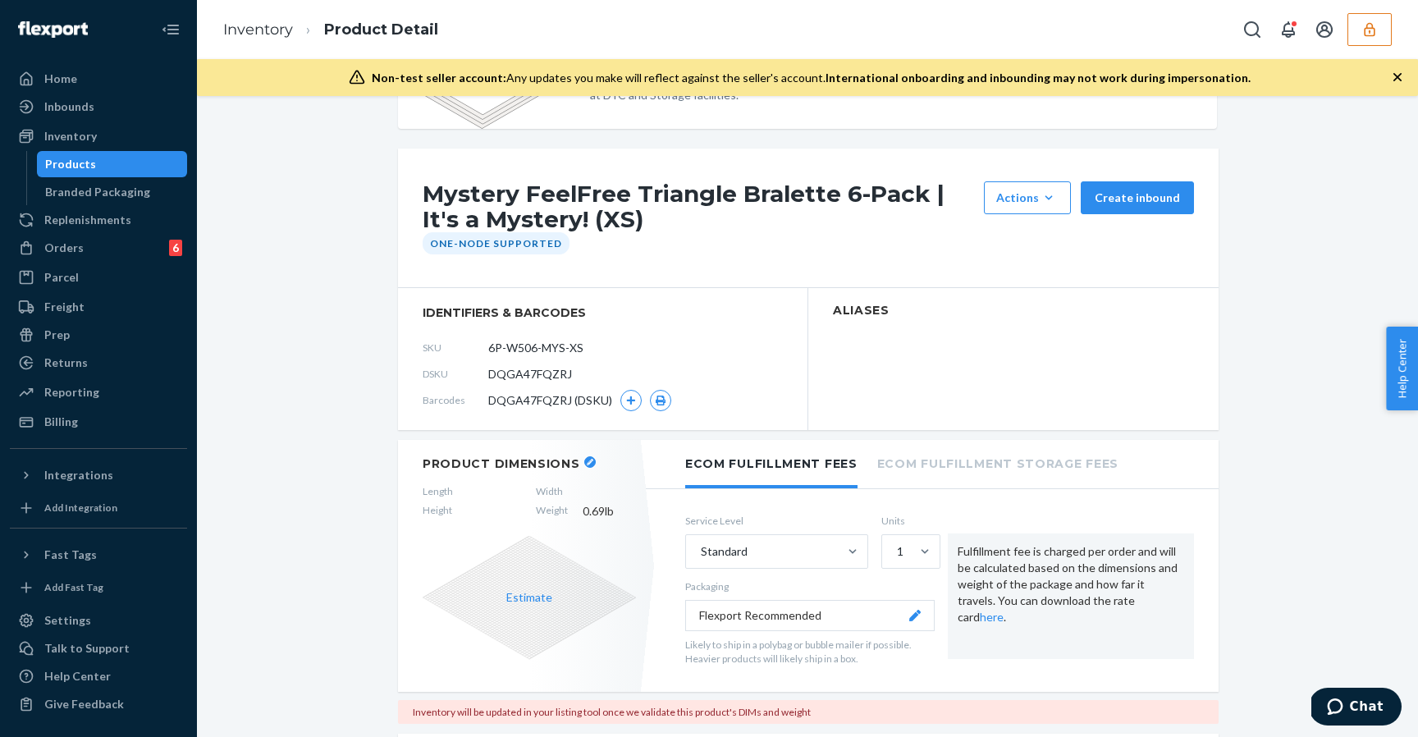
click at [584, 460] on button "button" at bounding box center [589, 461] width 11 height 11
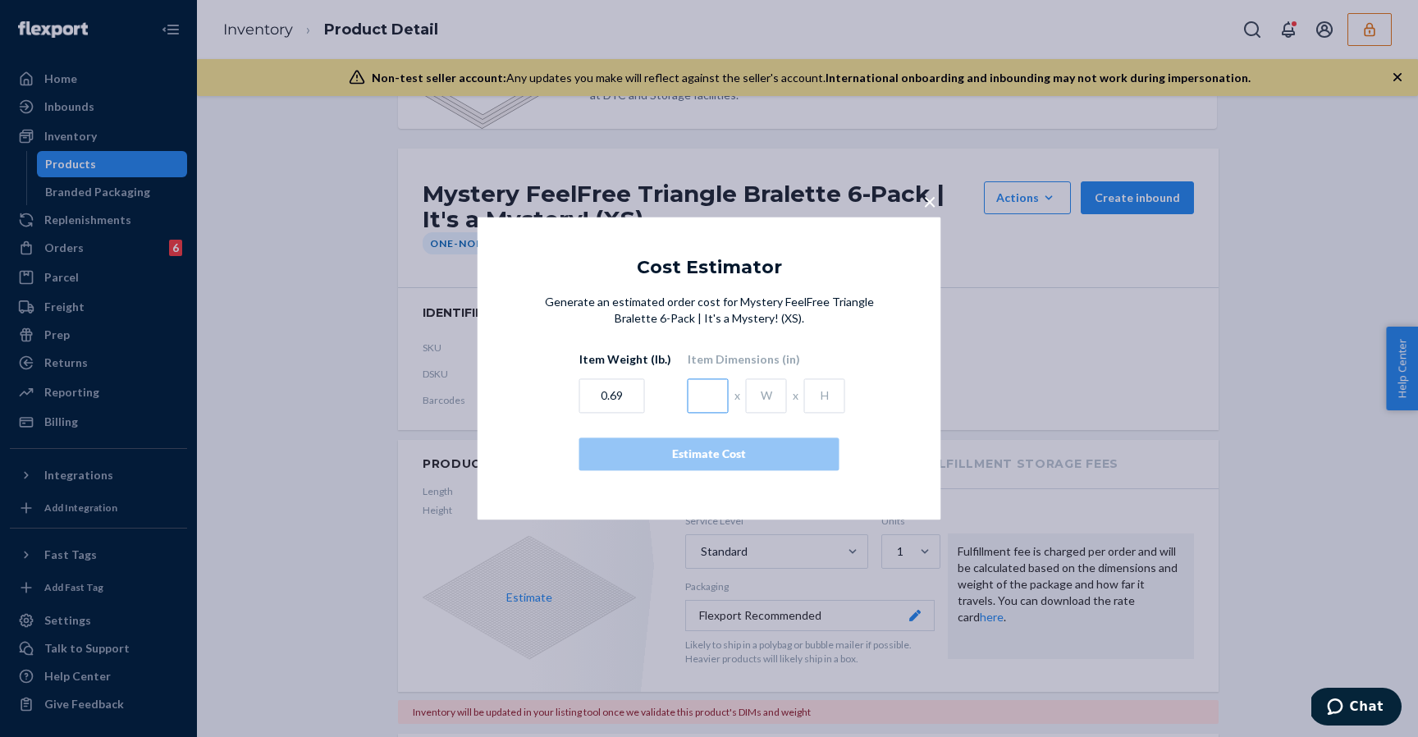
click at [704, 404] on input "text" at bounding box center [708, 396] width 41 height 34
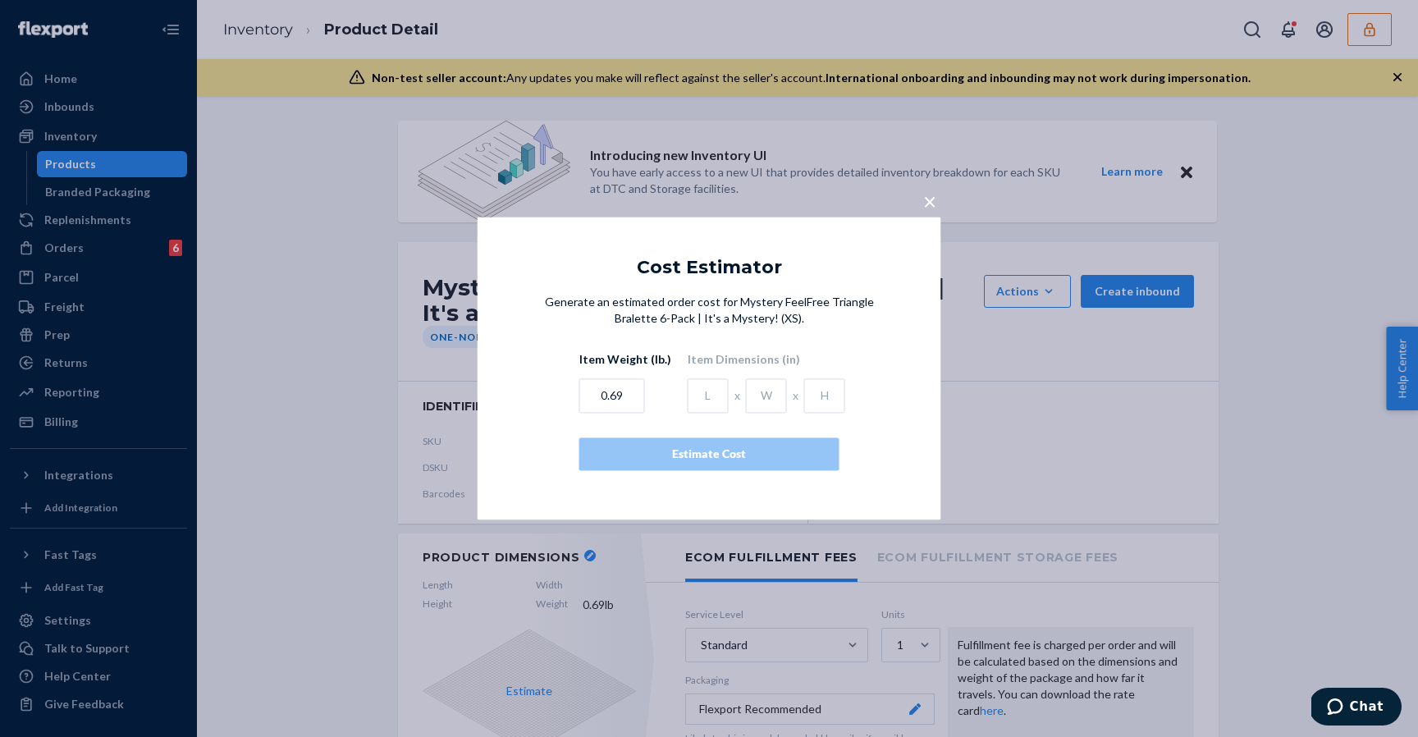
scroll to position [94, 0]
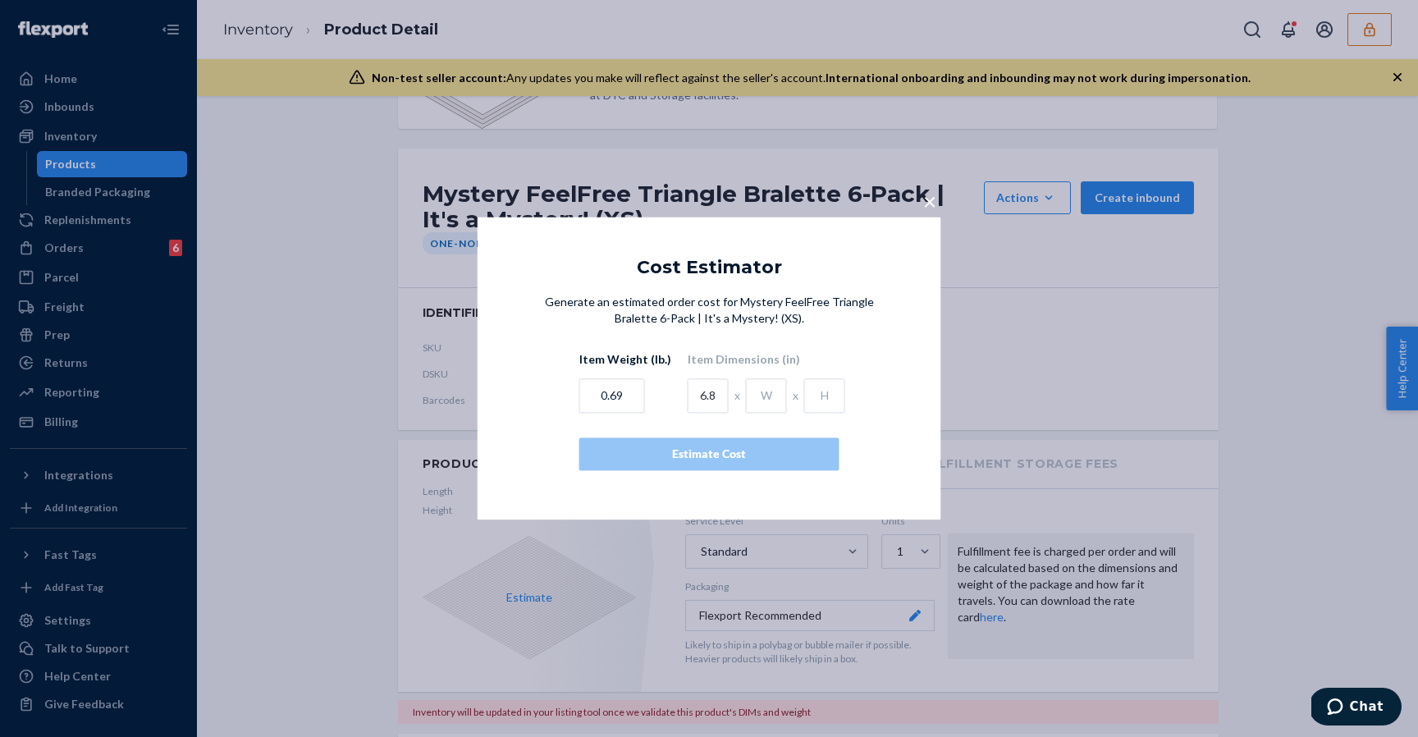
type input "6.8"
type input "4"
type input "1"
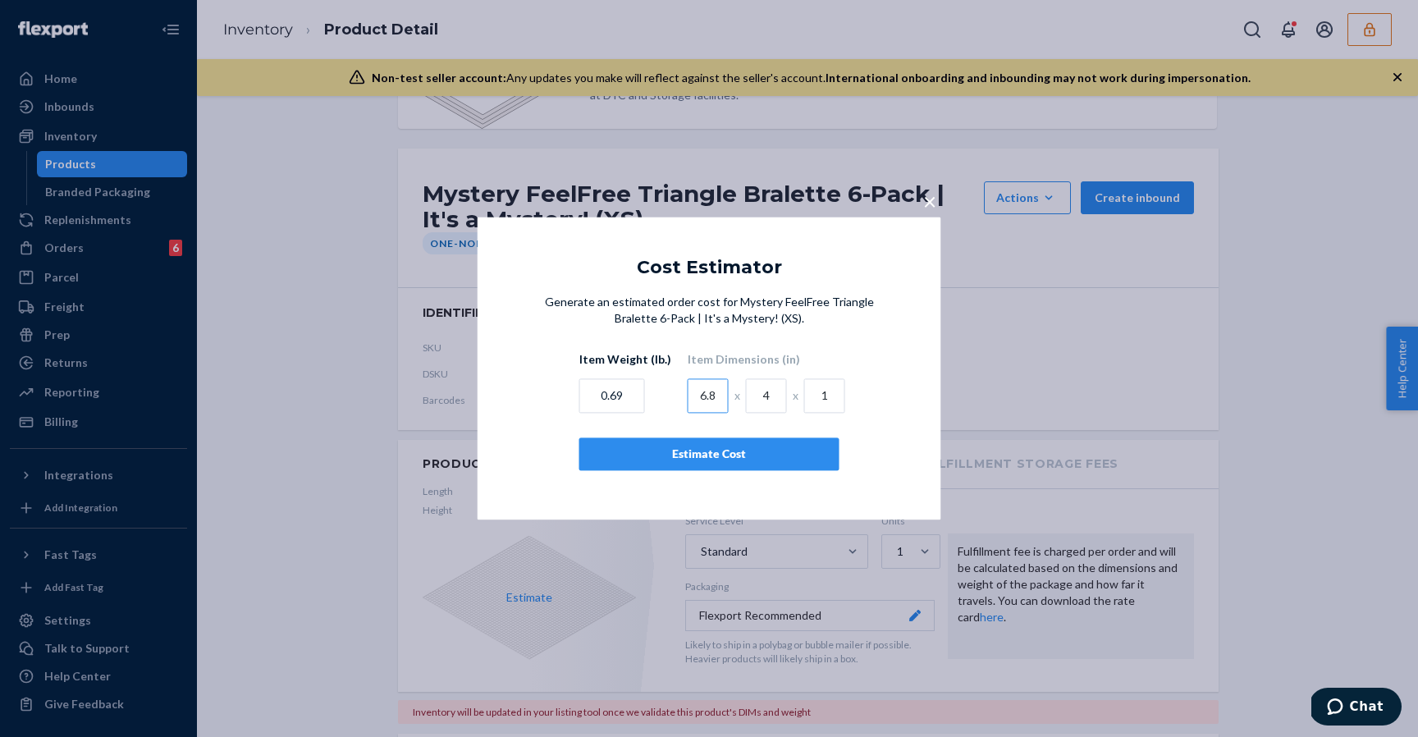
click at [705, 392] on input "6.8" at bounding box center [708, 396] width 41 height 34
type input "6"
click at [620, 400] on input "0.69" at bounding box center [612, 396] width 66 height 34
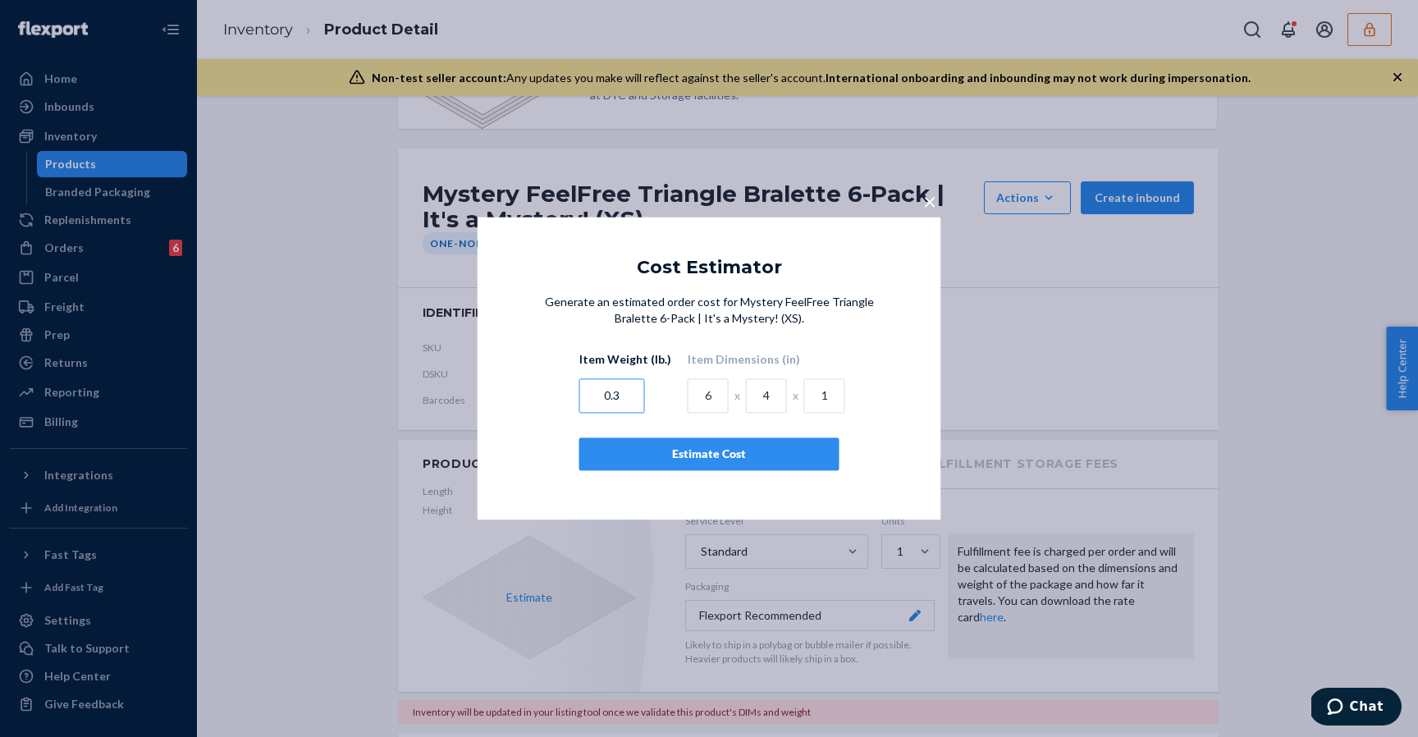
type input "0.3"
click at [667, 444] on button "Estimate Cost" at bounding box center [709, 454] width 260 height 33
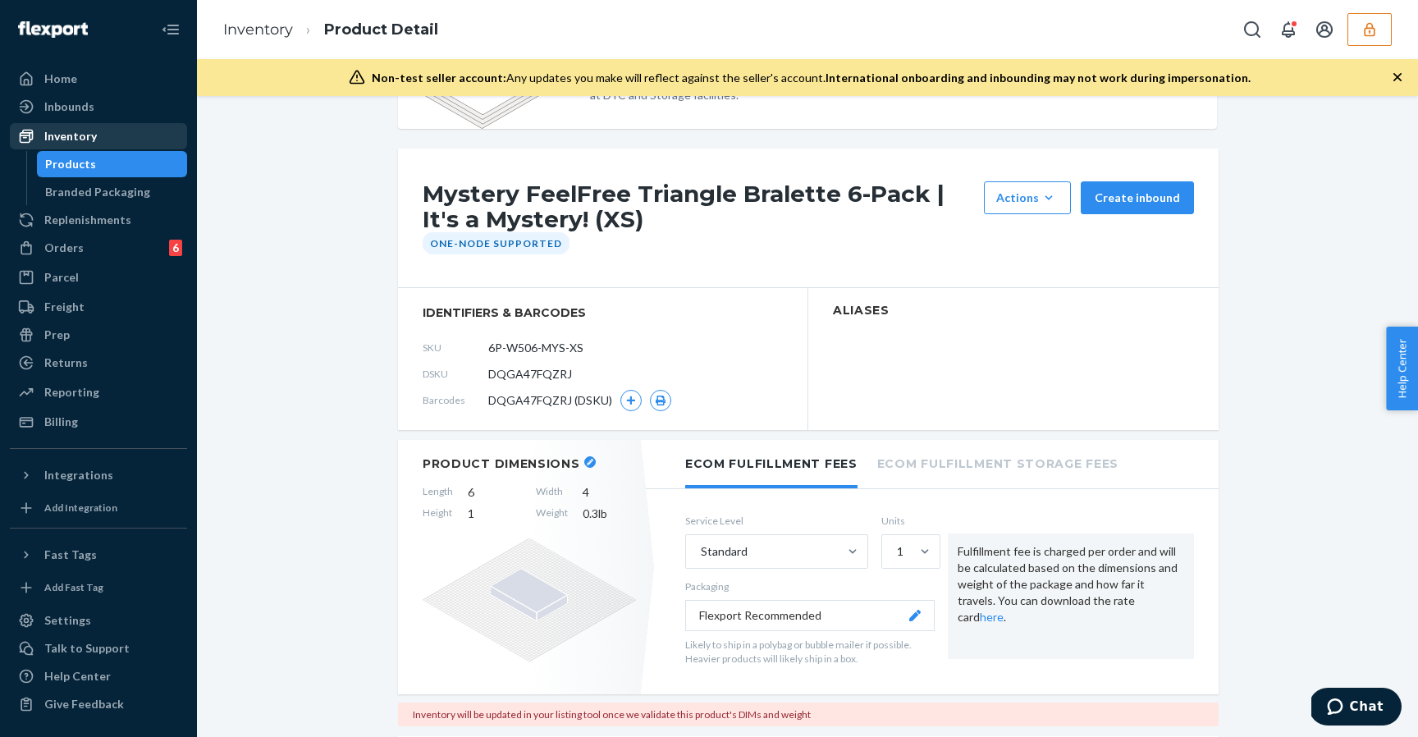
click at [149, 136] on div "Inventory" at bounding box center [98, 136] width 174 height 23
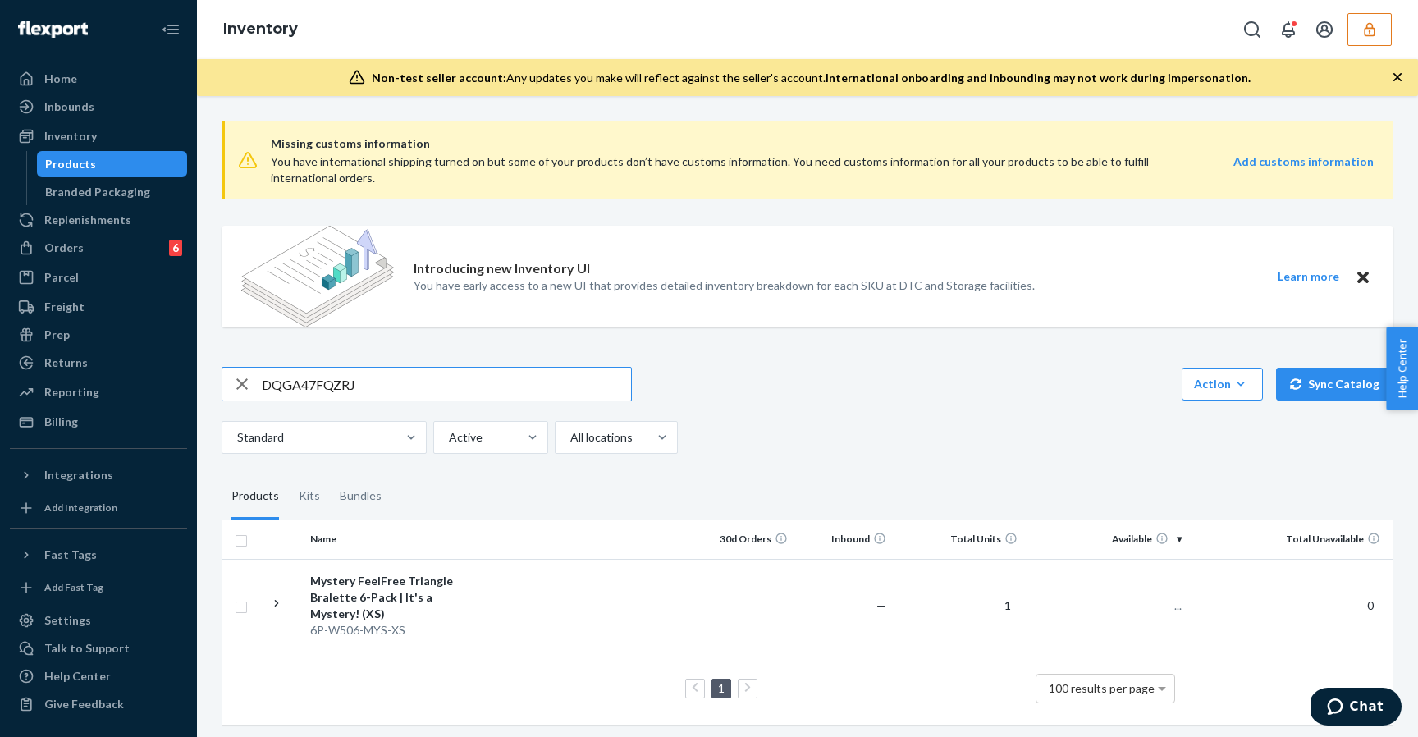
click at [343, 372] on input "DQGA47FQZRJ" at bounding box center [446, 384] width 369 height 33
type input "DQASUWJQ9Y3"
click at [597, 572] on td at bounding box center [592, 605] width 208 height 93
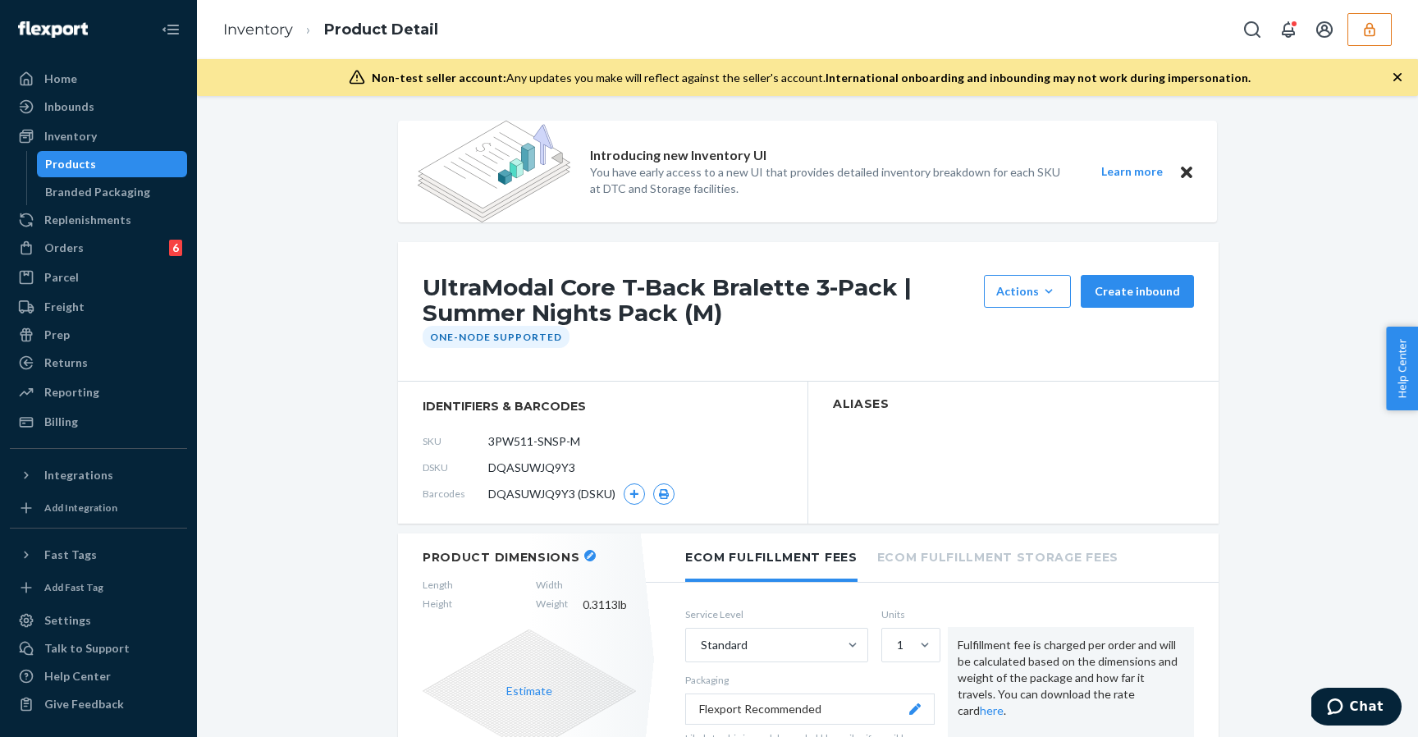
click at [588, 561] on header "Product Dimensions" at bounding box center [529, 557] width 213 height 15
click at [588, 553] on button "button" at bounding box center [589, 555] width 11 height 11
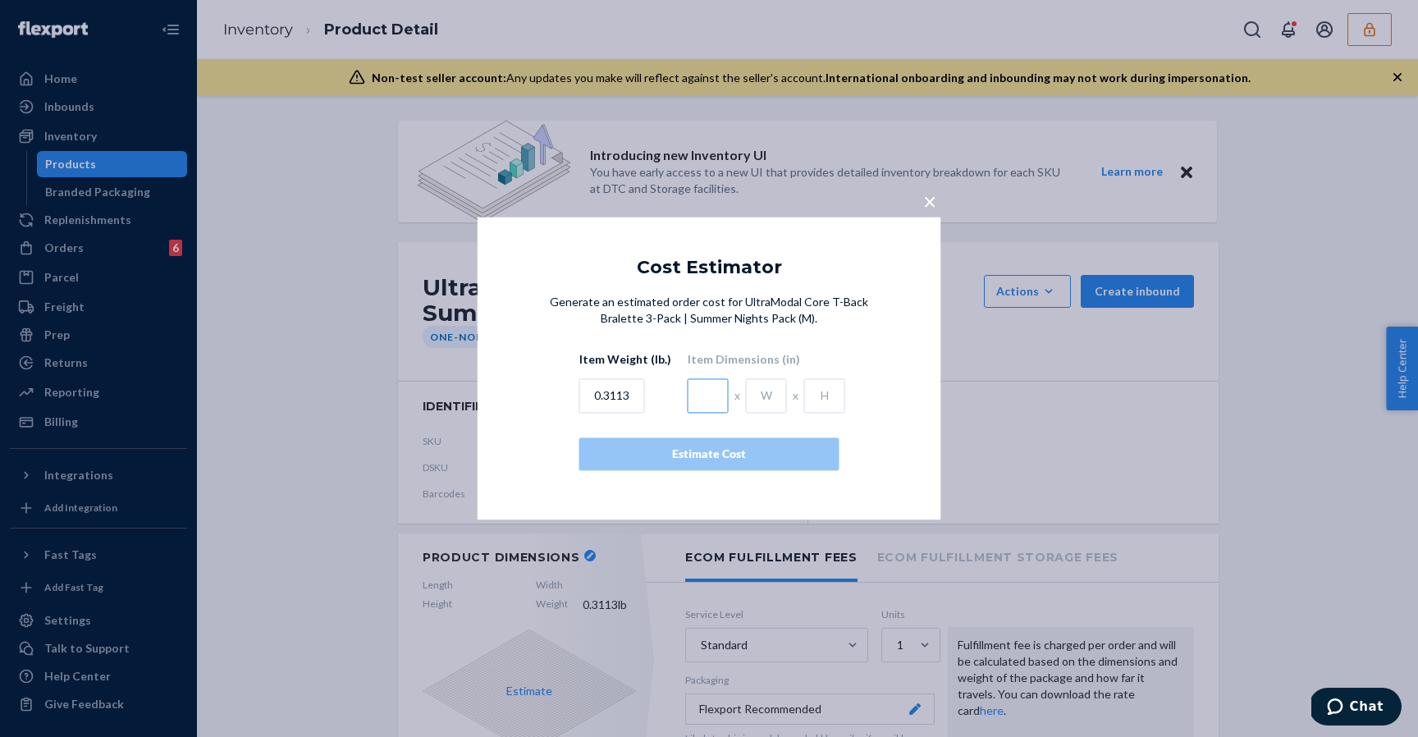
click at [708, 382] on input "text" at bounding box center [708, 396] width 41 height 34
type input "6.8"
type input "6"
type input "4"
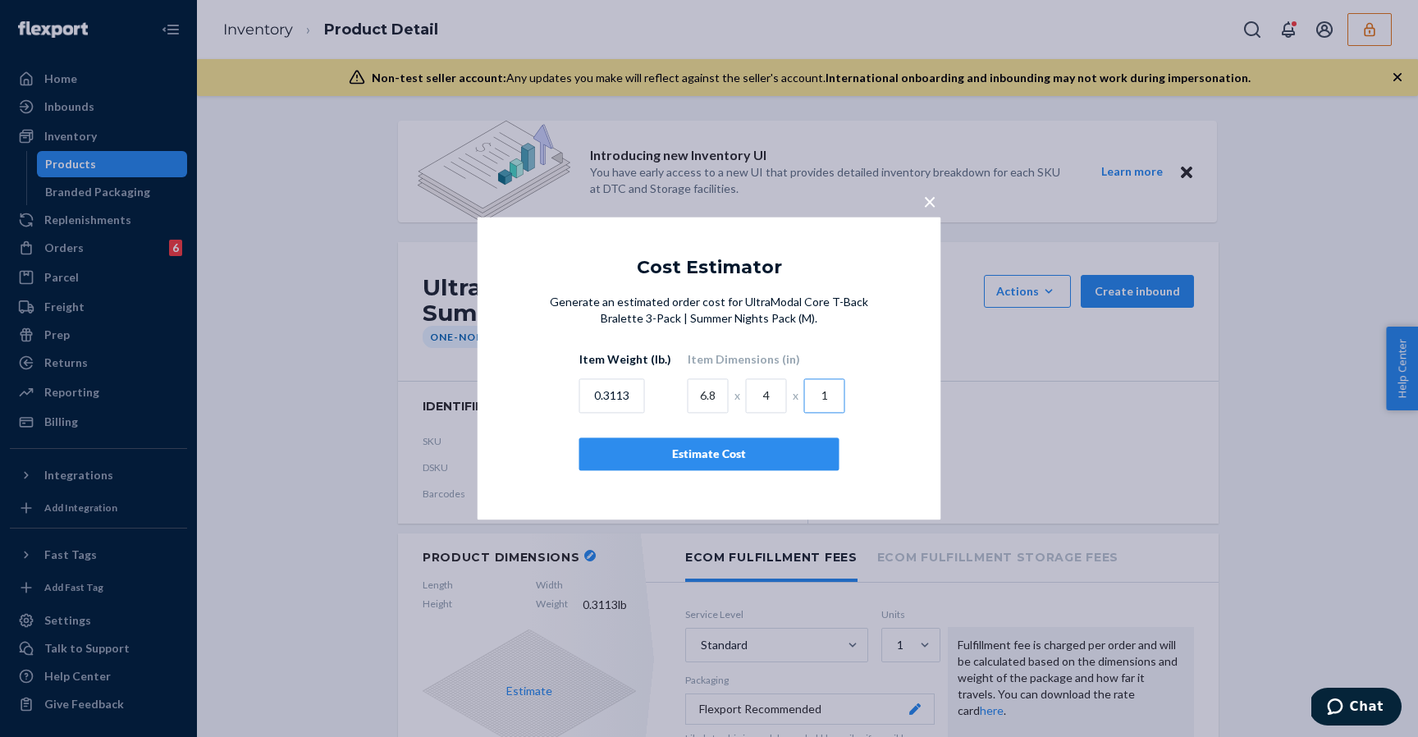
type input "1"
click at [606, 400] on input "0.3113" at bounding box center [612, 396] width 66 height 34
type input "0.3"
click at [697, 451] on div "Estimate Cost" at bounding box center [709, 454] width 232 height 16
